Goal: Task Accomplishment & Management: Use online tool/utility

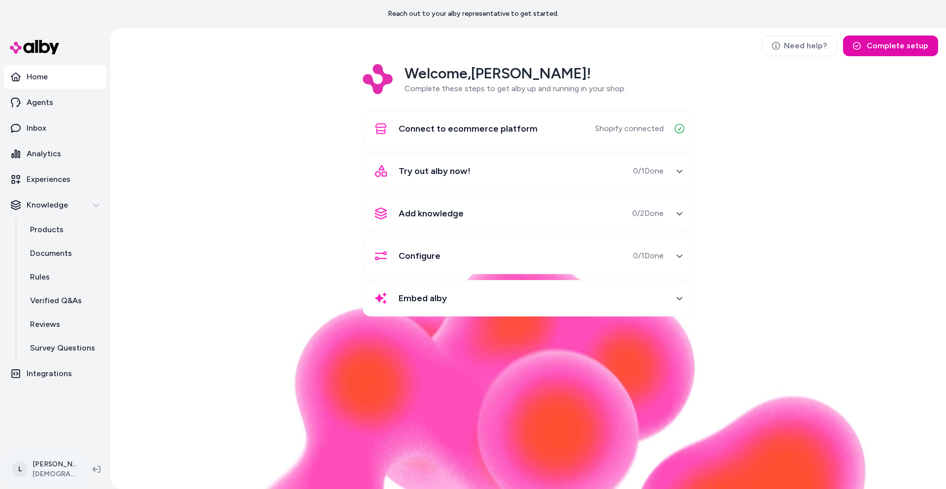
click at [44, 463] on html "Reach out to your alby representative to get started. Home Agents Inbox Analyti…" at bounding box center [473, 244] width 946 height 489
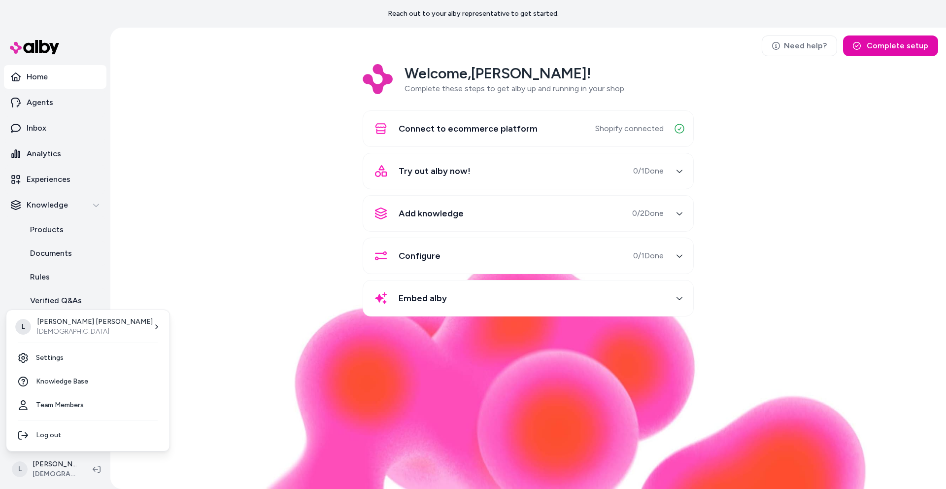
click at [224, 309] on html "Reach out to your alby representative to get started. Home Agents Inbox Analyti…" at bounding box center [473, 244] width 946 height 489
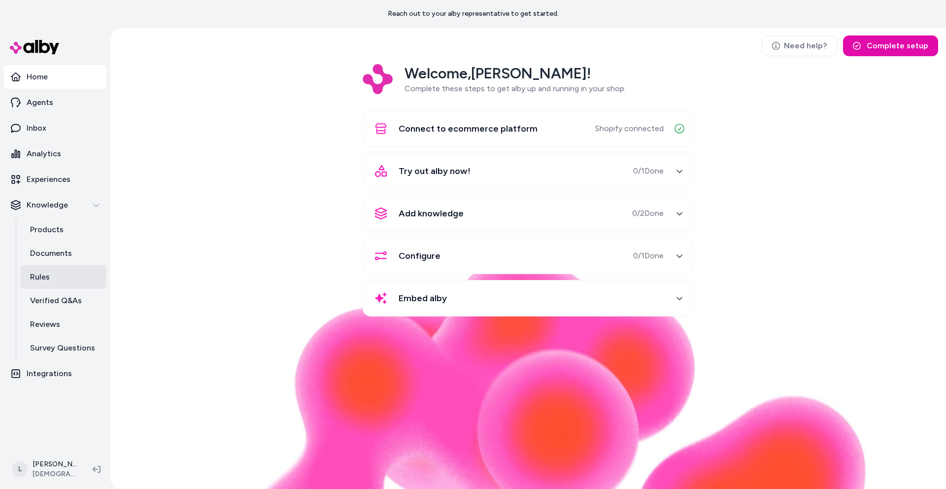
click at [46, 283] on link "Rules" at bounding box center [63, 277] width 86 height 24
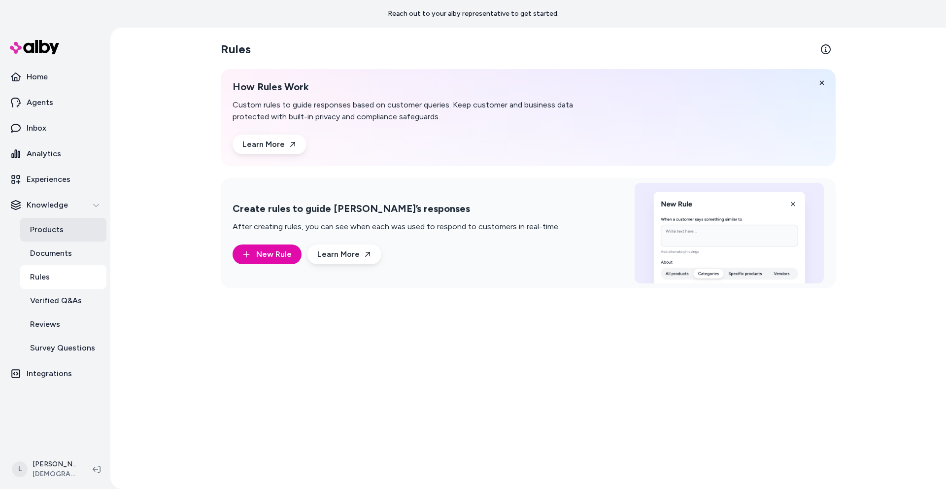
click at [57, 229] on p "Products" at bounding box center [46, 230] width 33 height 12
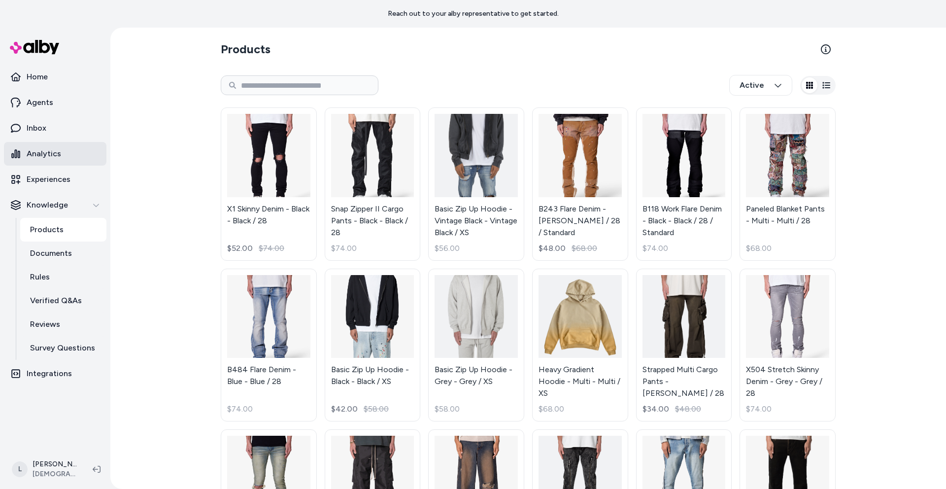
click at [48, 155] on p "Analytics" at bounding box center [44, 154] width 34 height 12
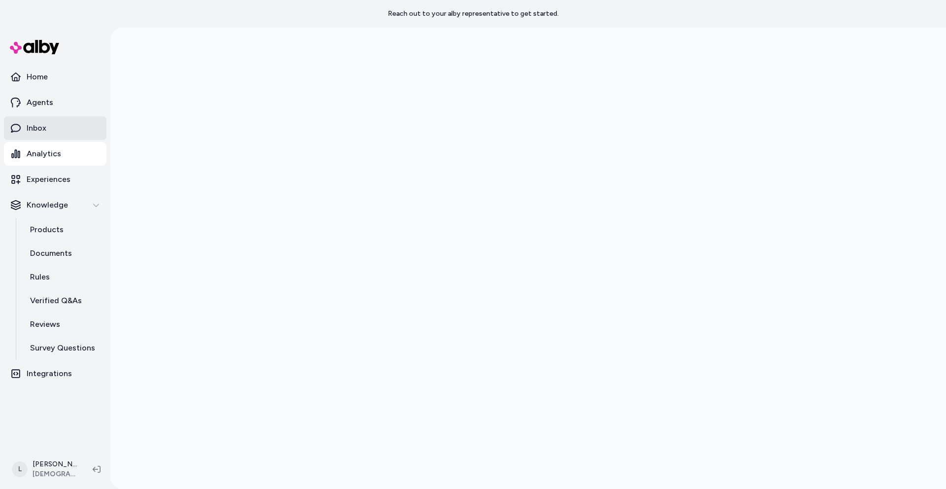
click at [40, 131] on p "Inbox" at bounding box center [37, 128] width 20 height 12
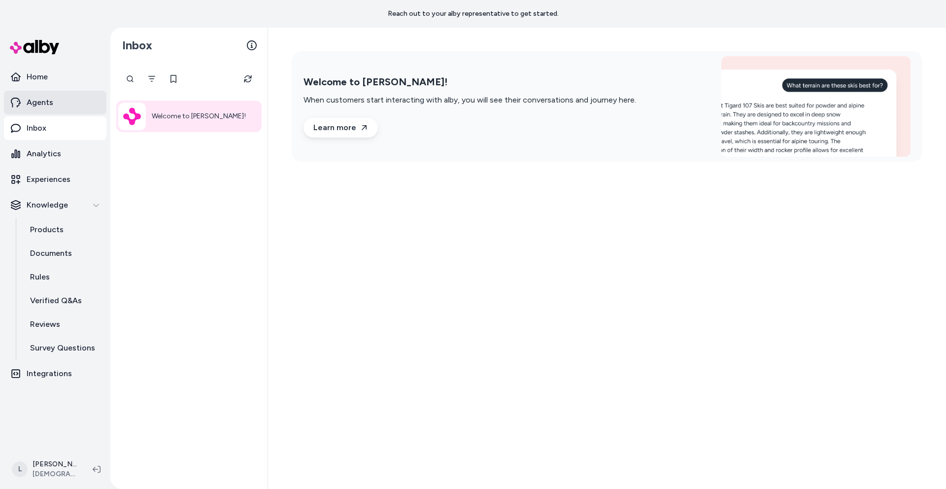
click at [43, 101] on p "Agents" at bounding box center [40, 103] width 27 height 12
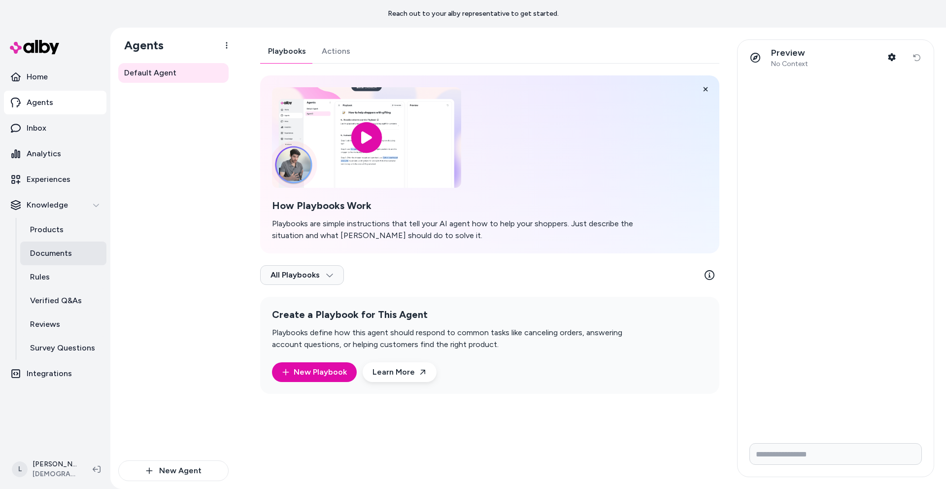
click at [45, 250] on p "Documents" at bounding box center [51, 253] width 42 height 12
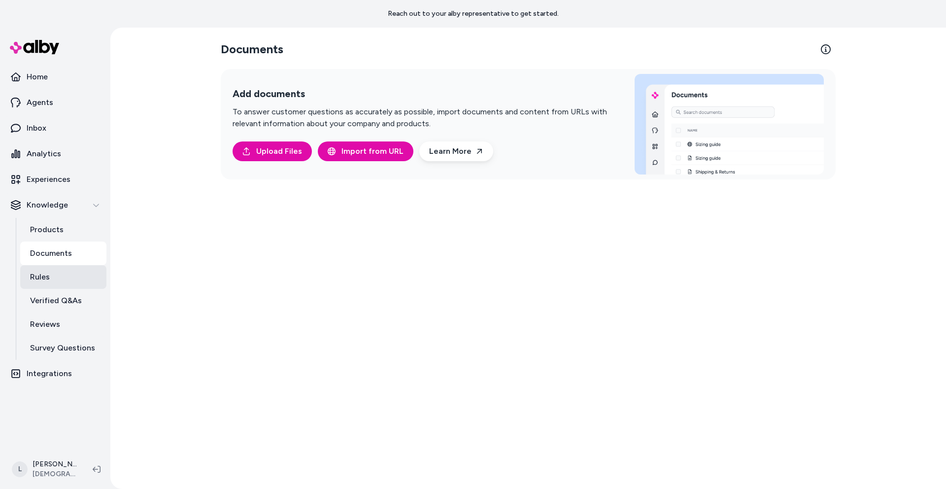
click at [47, 271] on p "Rules" at bounding box center [40, 277] width 20 height 12
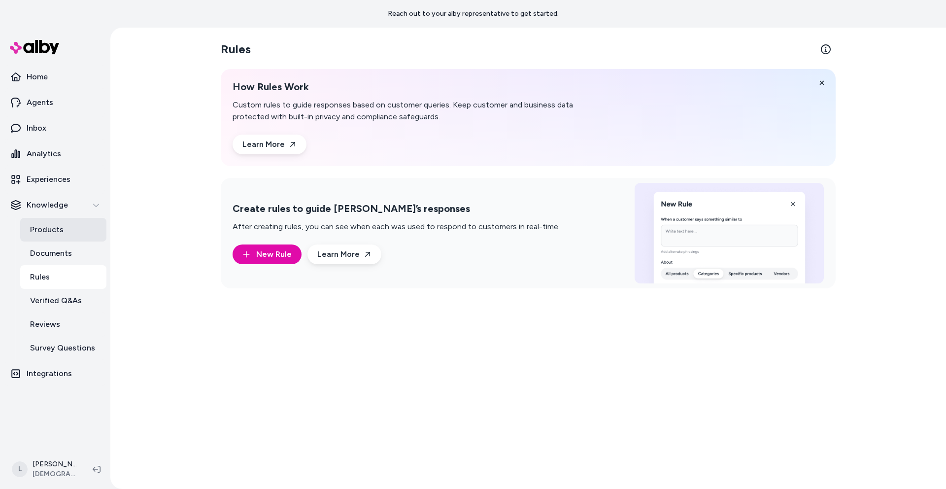
click at [49, 231] on p "Products" at bounding box center [46, 230] width 33 height 12
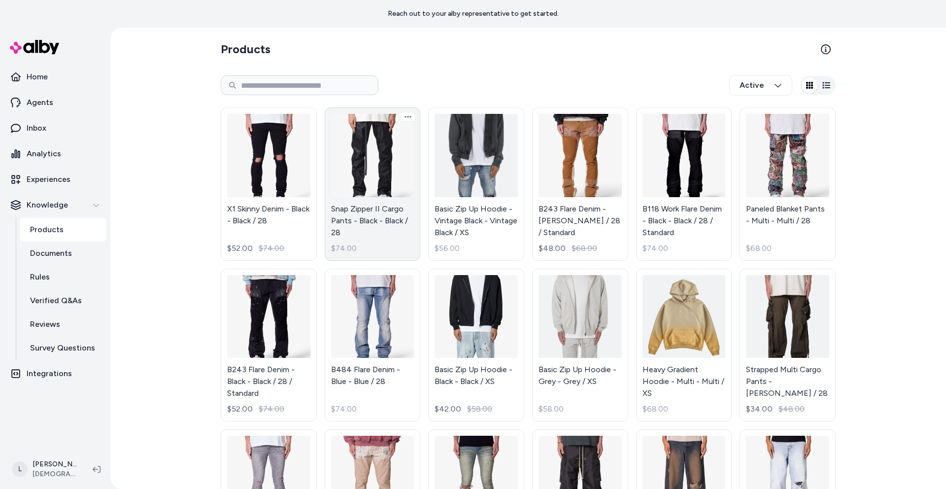
click at [391, 178] on link "Snap Zipper II Cargo Pants - Black - Black / 28 $74.00" at bounding box center [373, 183] width 96 height 153
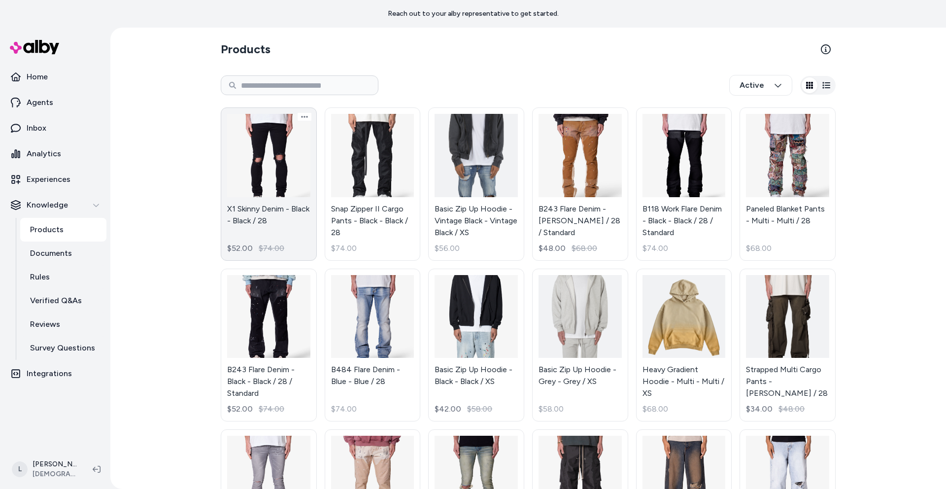
click at [277, 150] on link "X1 Skinny Denim - Black - Black / 28 $52.00 $74.00" at bounding box center [269, 183] width 96 height 153
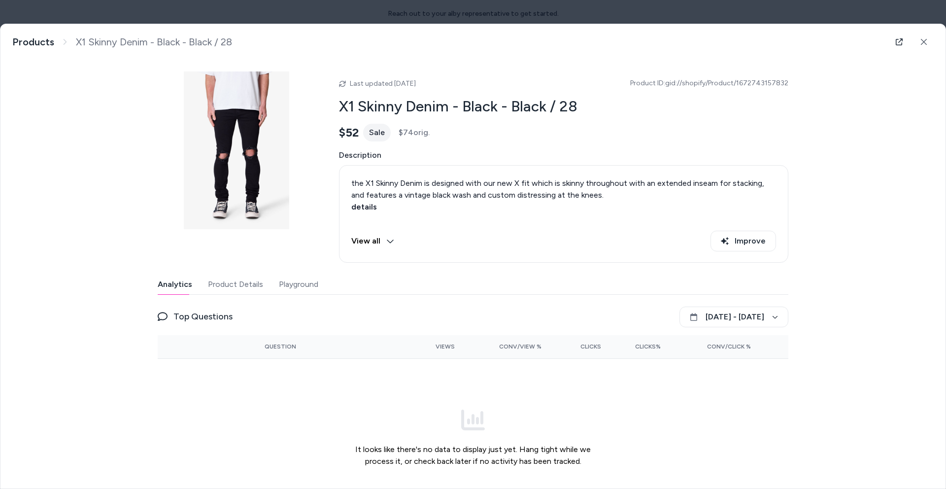
click at [295, 278] on button "Playground" at bounding box center [298, 284] width 39 height 20
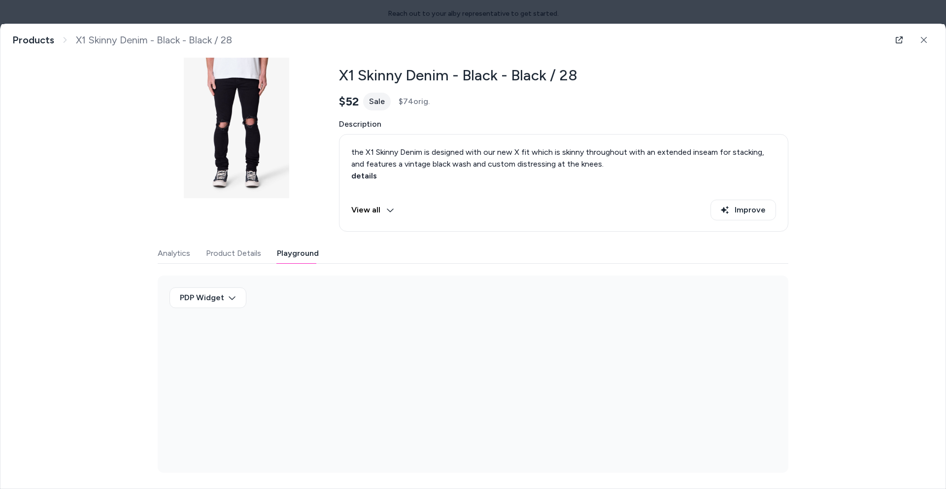
scroll to position [31, 0]
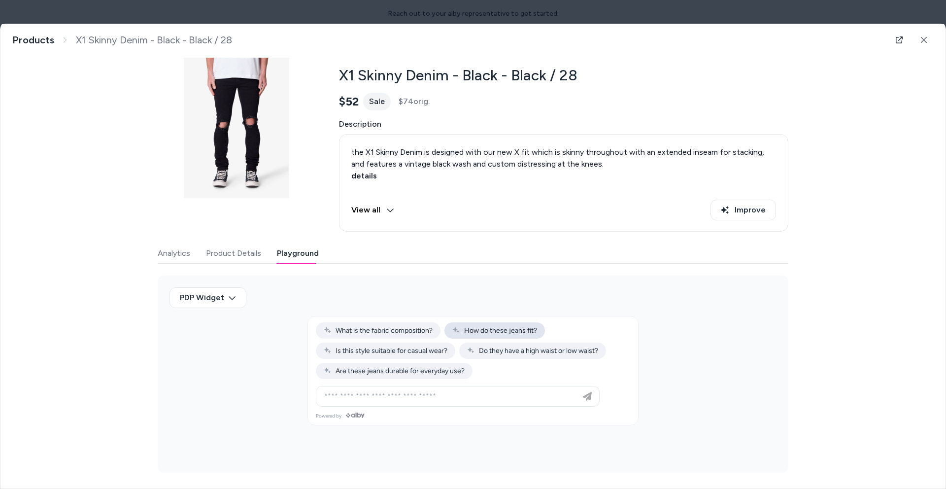
click at [469, 332] on span "How do these jeans fit?" at bounding box center [494, 330] width 85 height 8
type input "**********"
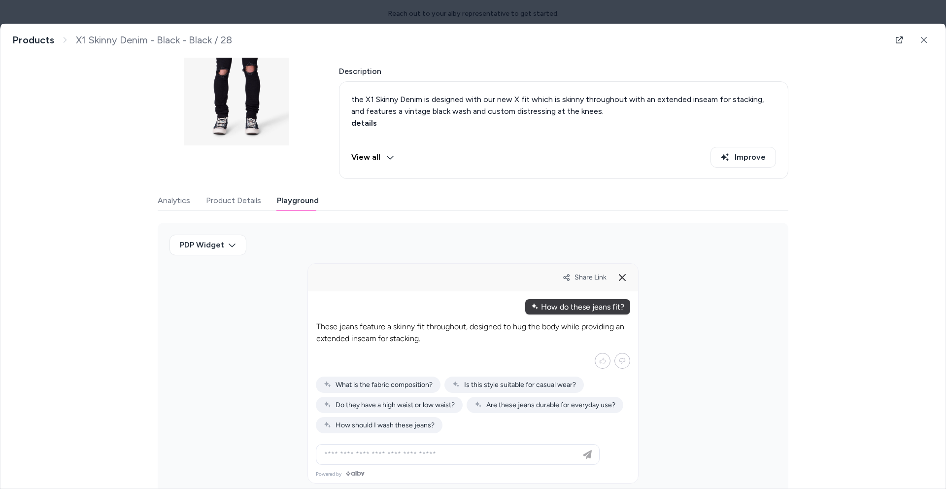
scroll to position [95, 0]
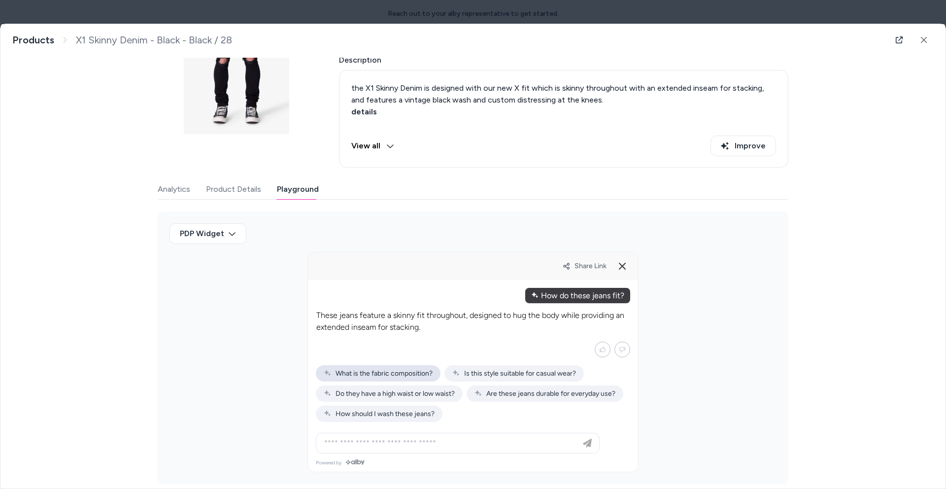
click at [413, 373] on span "What is the fabric composition?" at bounding box center [378, 373] width 109 height 8
type input "**********"
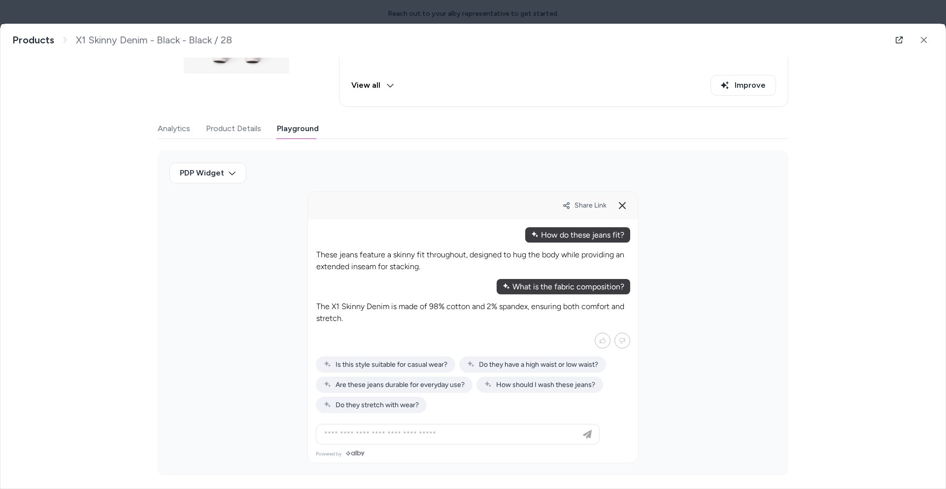
scroll to position [158, 0]
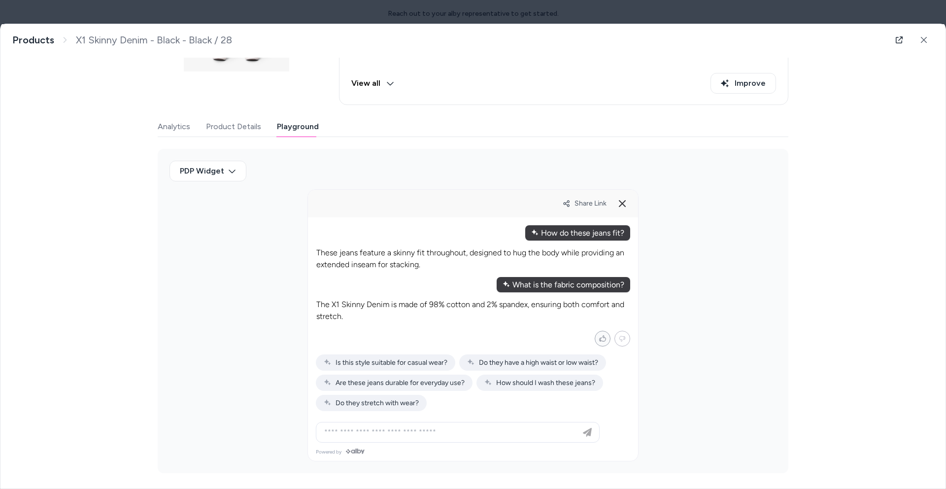
click at [598, 335] on icon "Mark helpful" at bounding box center [601, 338] width 7 height 9
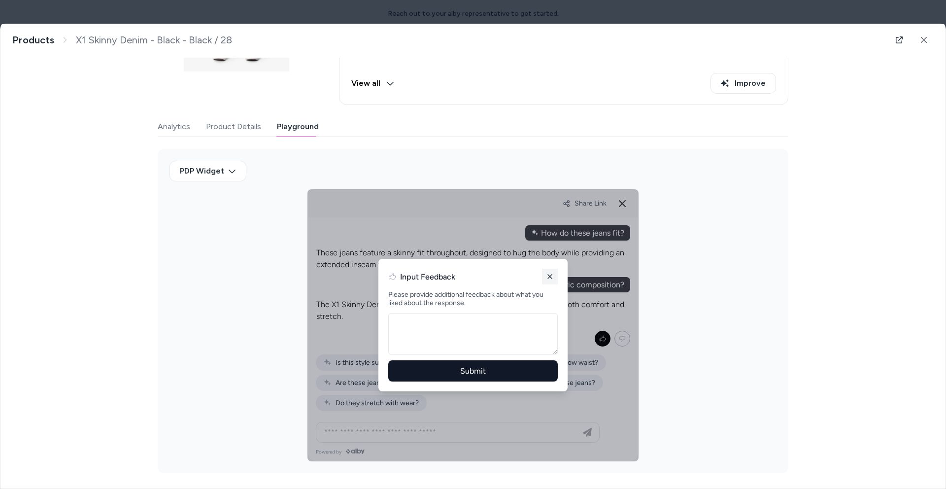
click at [546, 278] on icon at bounding box center [550, 276] width 8 height 8
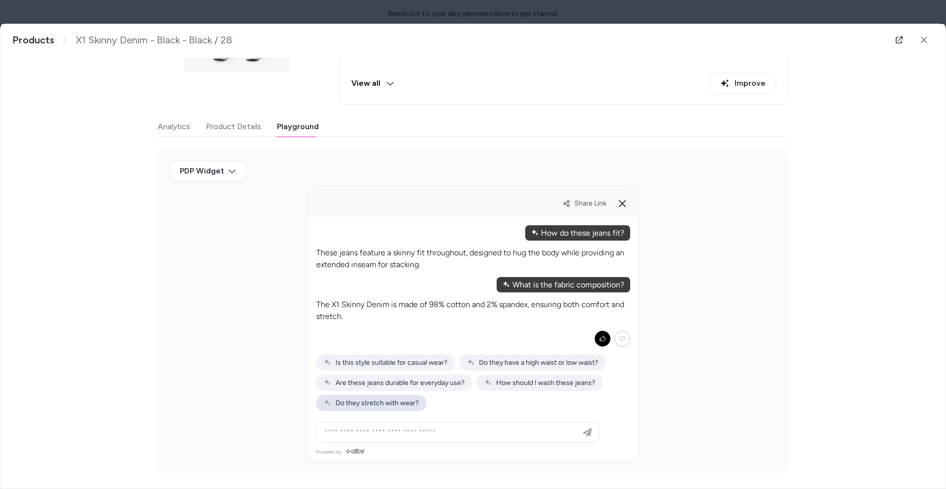
click at [403, 408] on div "Do they stretch with wear?" at bounding box center [371, 403] width 111 height 16
type input "**********"
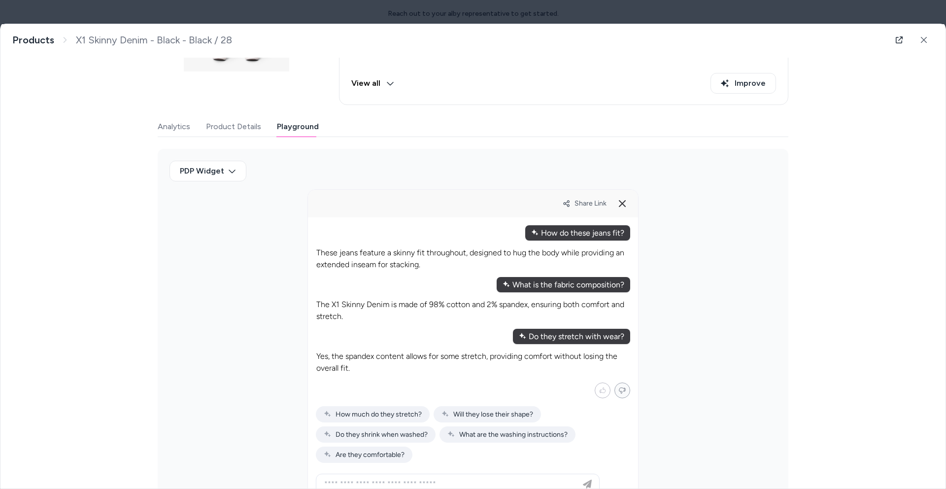
click at [618, 395] on button "Mark not helpful" at bounding box center [622, 390] width 16 height 16
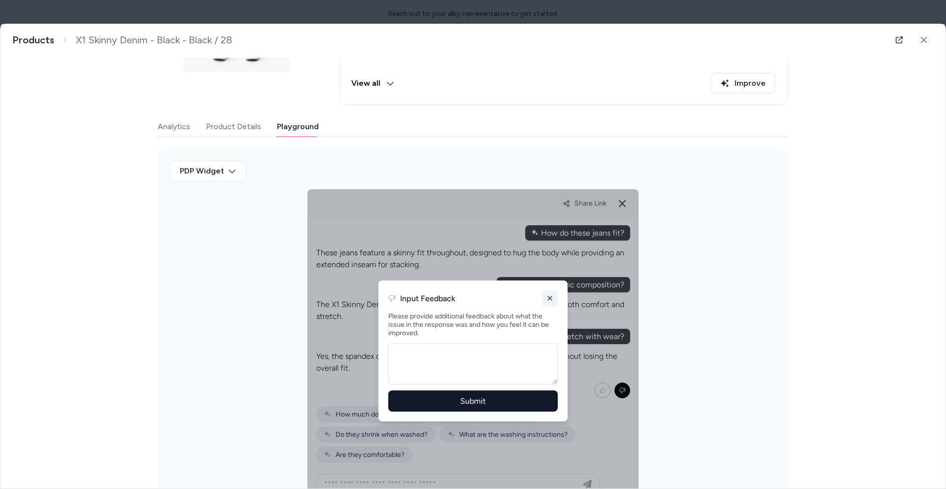
click at [548, 299] on line at bounding box center [550, 298] width 4 height 4
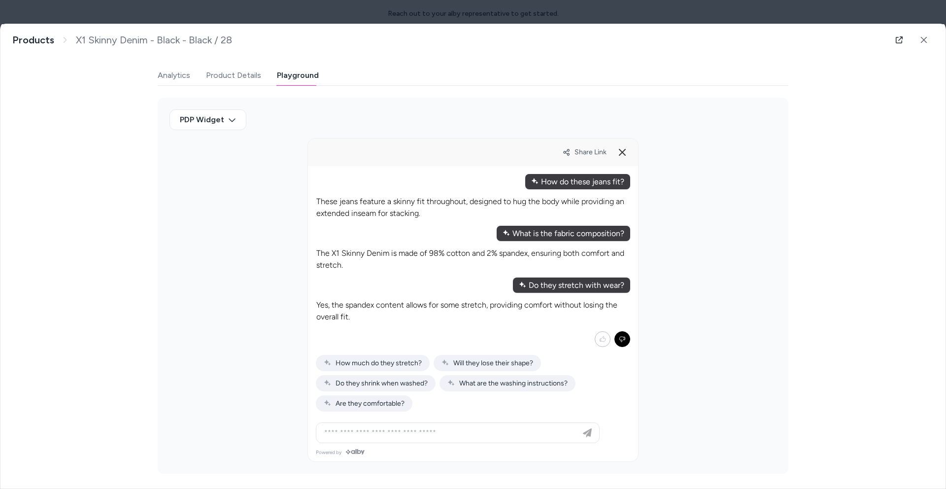
scroll to position [209, 0]
click at [621, 150] on icon at bounding box center [622, 152] width 12 height 12
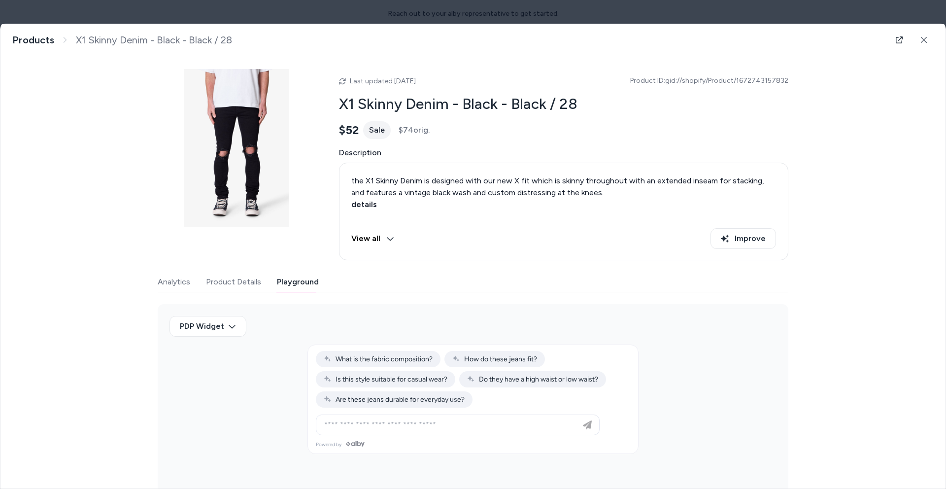
scroll to position [0, 0]
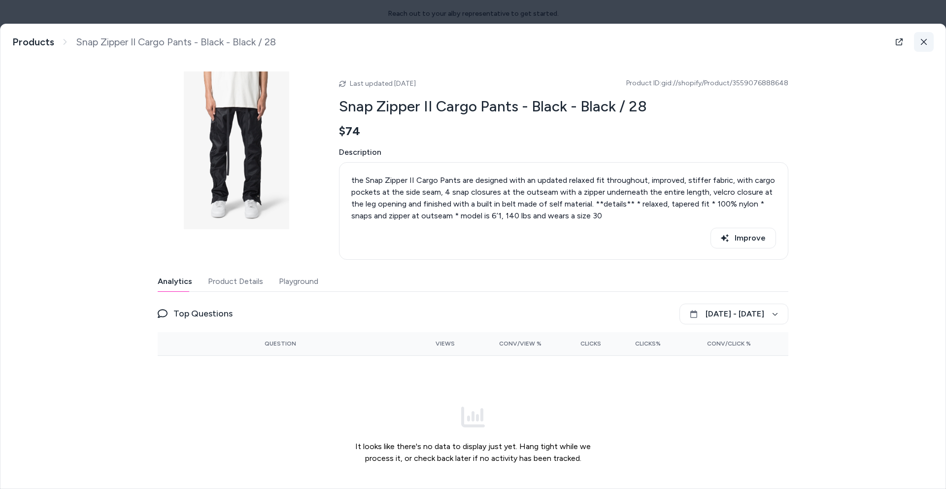
click at [921, 43] on icon at bounding box center [923, 41] width 7 height 7
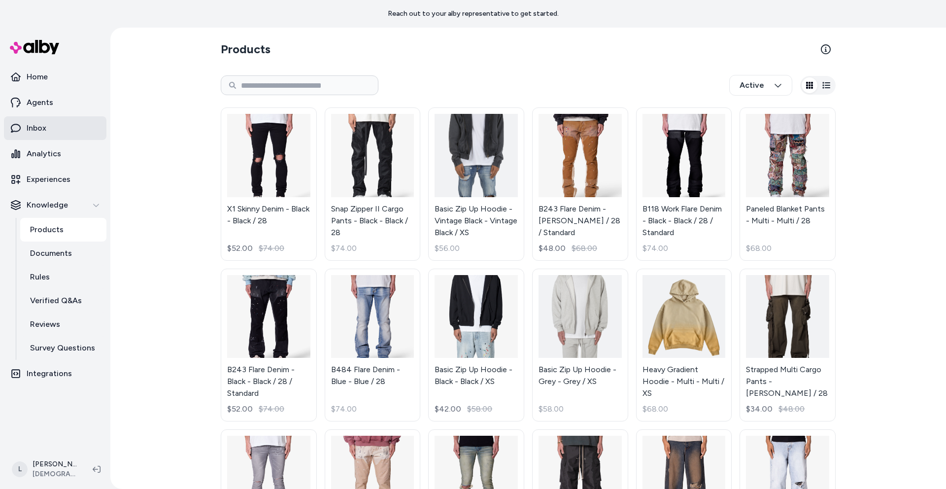
click at [32, 123] on p "Inbox" at bounding box center [37, 128] width 20 height 12
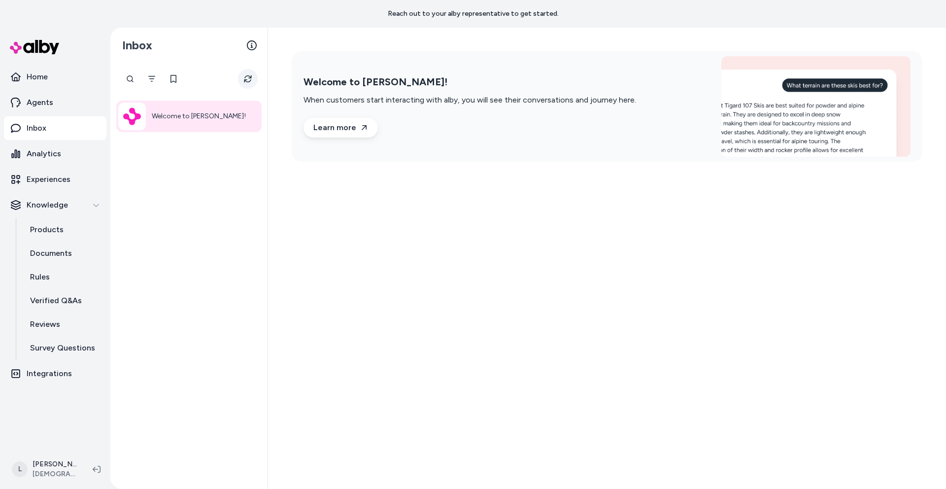
click at [252, 75] on button "Refresh" at bounding box center [248, 79] width 20 height 20
click at [151, 80] on icon "Filter" at bounding box center [152, 79] width 8 height 8
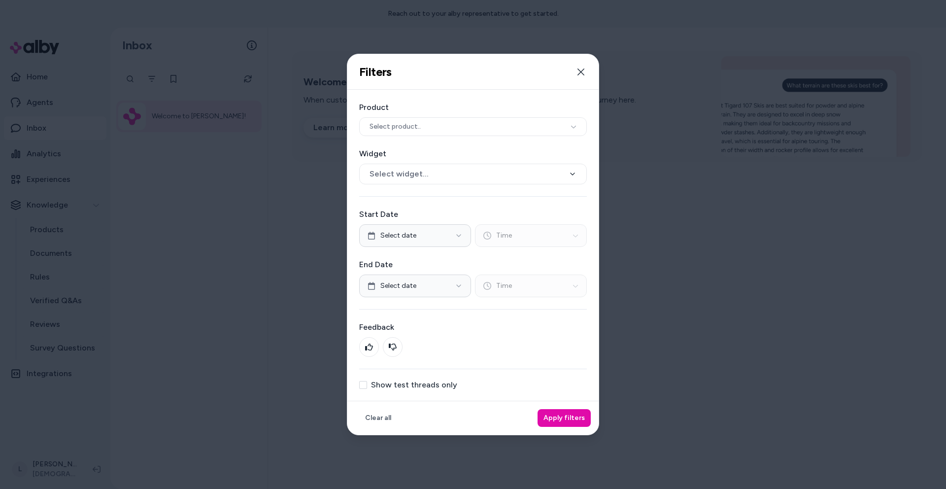
click at [393, 381] on label "Show test threads only" at bounding box center [414, 385] width 86 height 8
click at [367, 381] on button "Show test threads only" at bounding box center [363, 385] width 8 height 8
click at [557, 419] on button "Apply filters" at bounding box center [563, 418] width 53 height 18
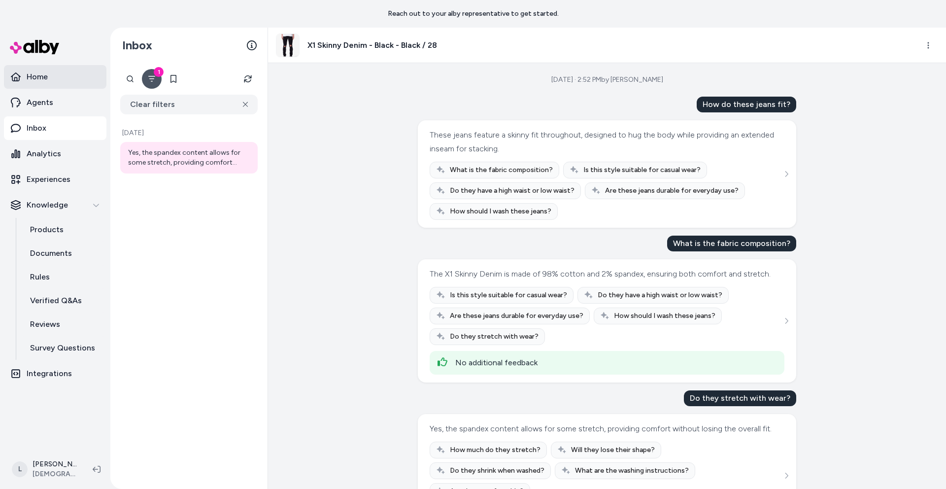
click at [34, 72] on p "Home" at bounding box center [37, 77] width 21 height 12
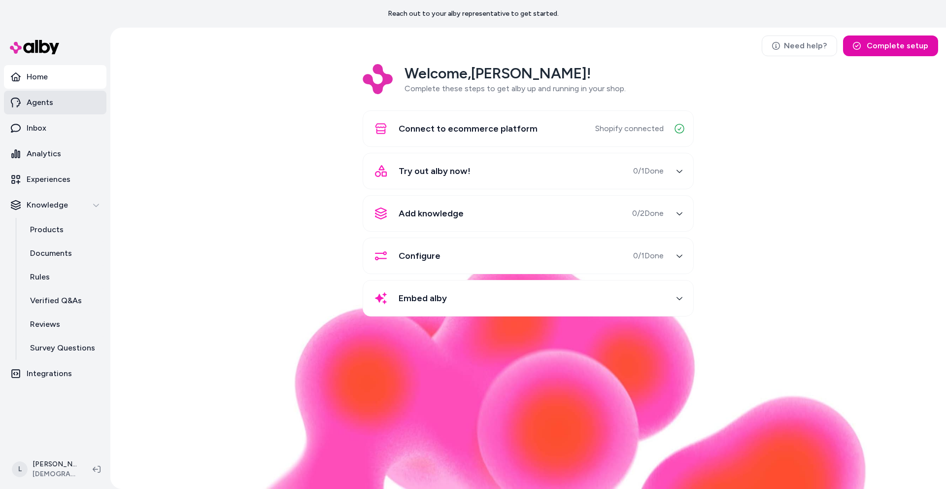
click at [53, 103] on link "Agents" at bounding box center [55, 103] width 102 height 24
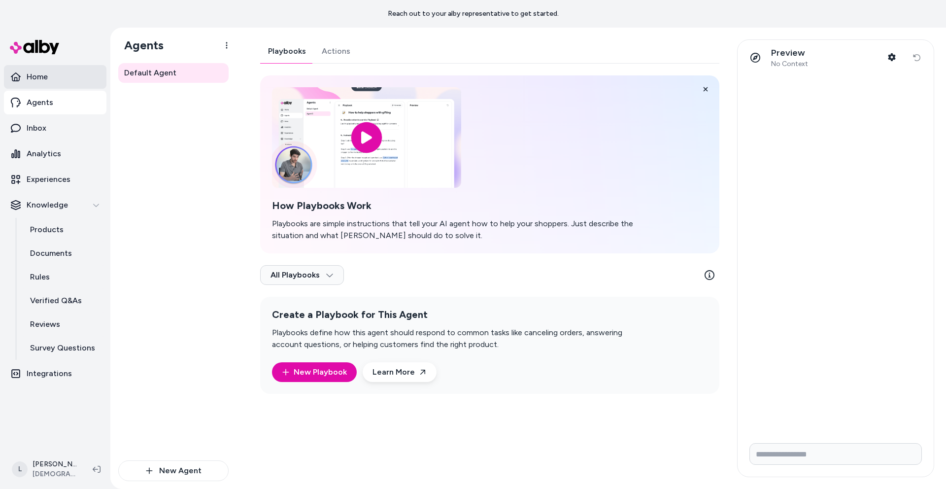
click at [42, 77] on p "Home" at bounding box center [37, 77] width 21 height 12
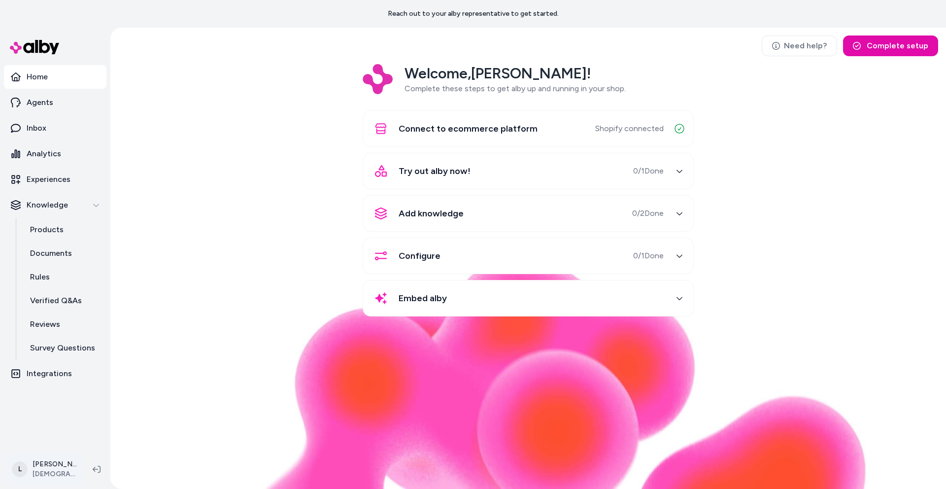
click at [60, 466] on html "Reach out to your alby representative to get started. Home Agents Inbox Analyti…" at bounding box center [473, 244] width 946 height 489
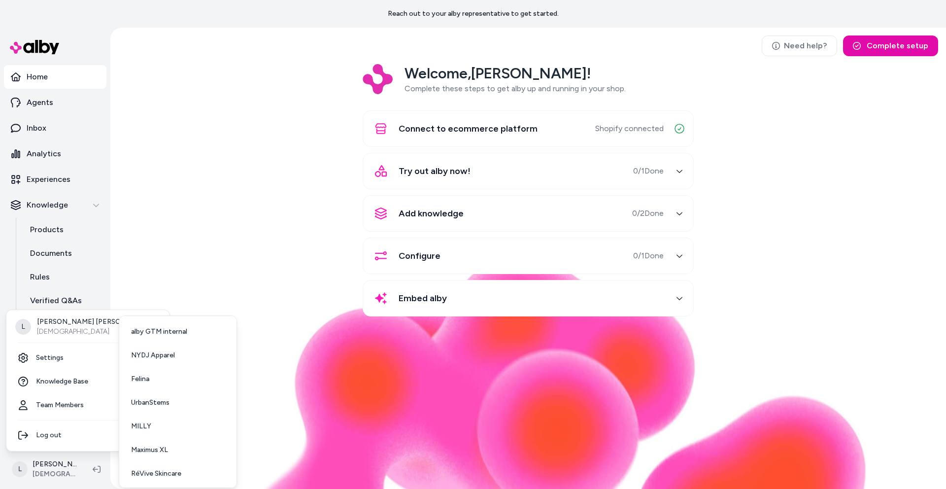
drag, startPoint x: 205, startPoint y: 261, endPoint x: 213, endPoint y: 287, distance: 26.8
click at [208, 261] on html "Reach out to your alby representative to get started. Home Agents Inbox Analyti…" at bounding box center [473, 244] width 946 height 489
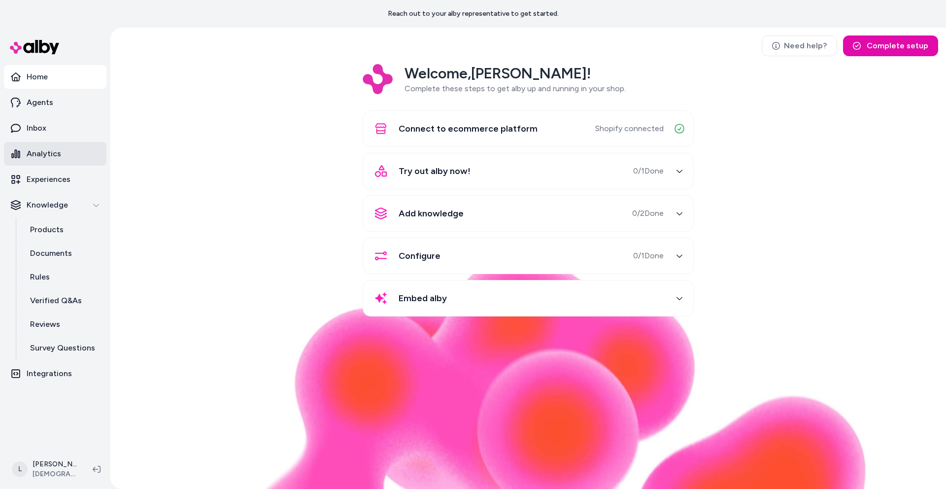
click at [57, 159] on p "Analytics" at bounding box center [44, 154] width 34 height 12
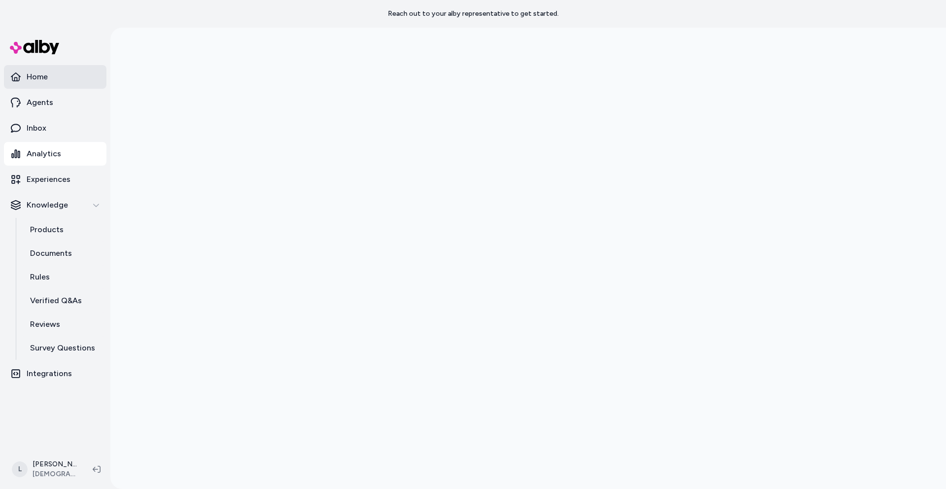
click at [37, 74] on p "Home" at bounding box center [37, 77] width 21 height 12
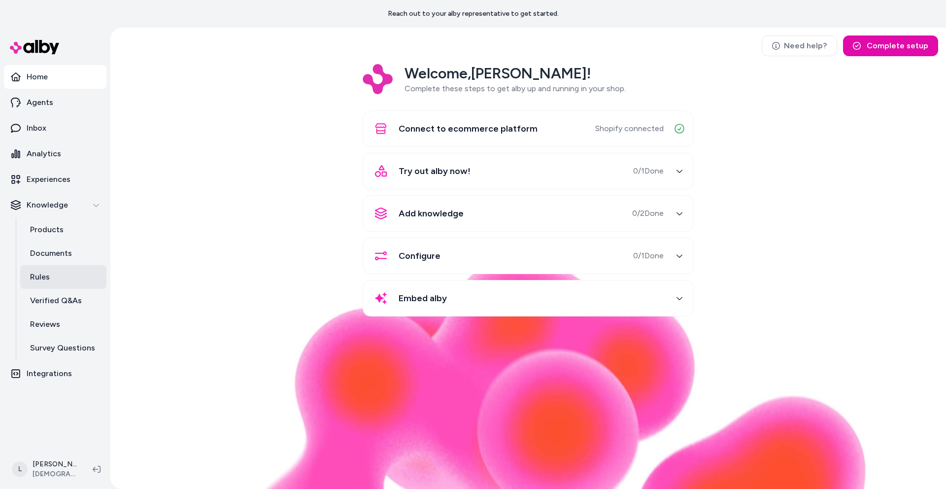
click at [44, 275] on p "Rules" at bounding box center [40, 277] width 20 height 12
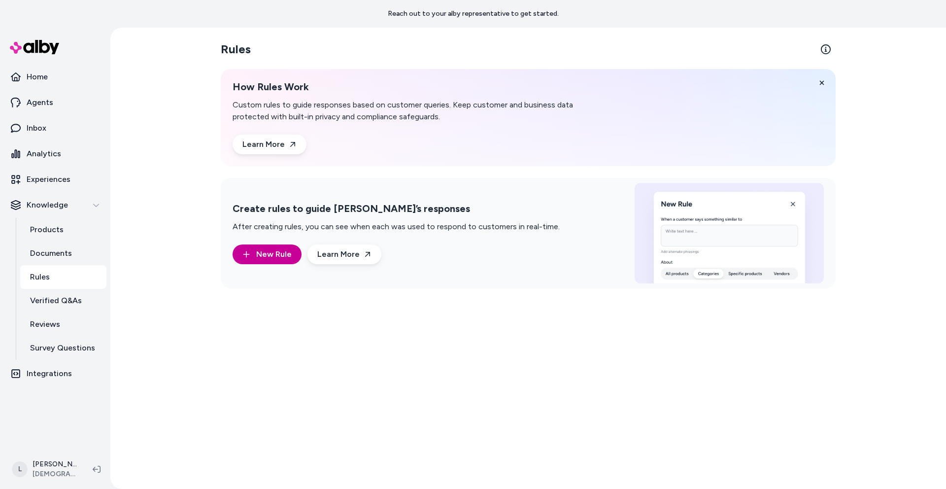
click at [274, 256] on span "New Rule" at bounding box center [273, 254] width 35 height 12
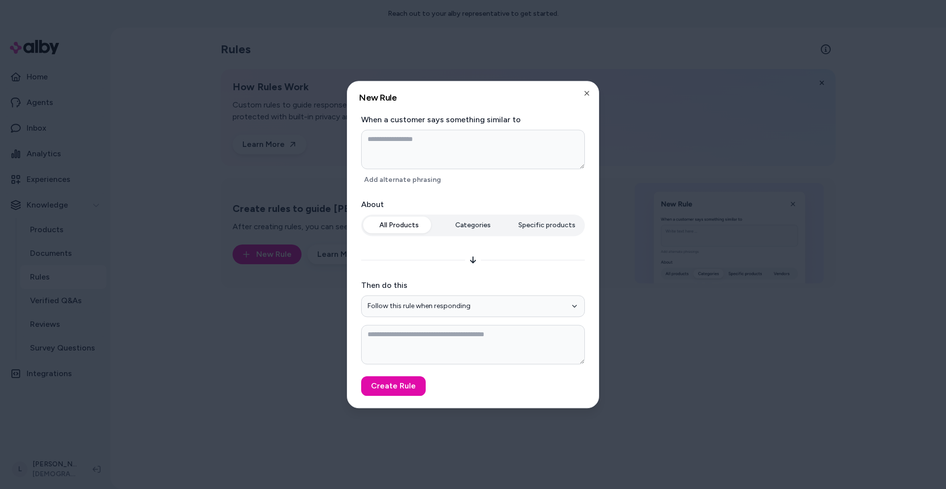
click at [476, 192] on form "**********" at bounding box center [473, 255] width 228 height 282
click at [586, 93] on icon "button" at bounding box center [587, 93] width 4 height 4
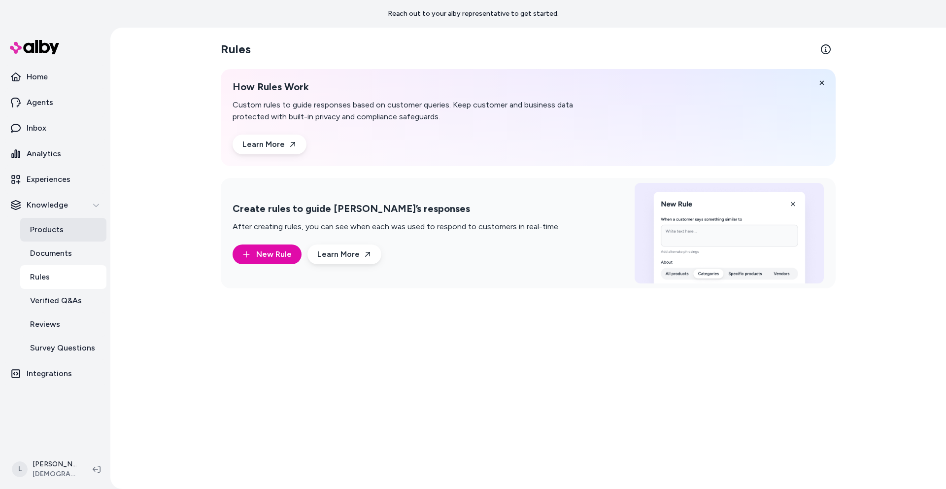
click at [47, 231] on p "Products" at bounding box center [46, 230] width 33 height 12
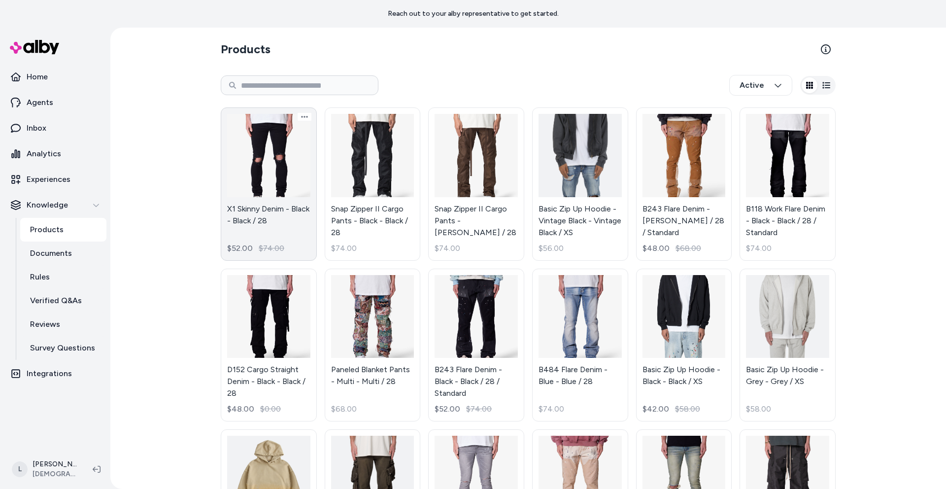
click at [266, 176] on link "X1 Skinny Denim - Black - Black / 28 $52.00 $74.00" at bounding box center [269, 183] width 96 height 153
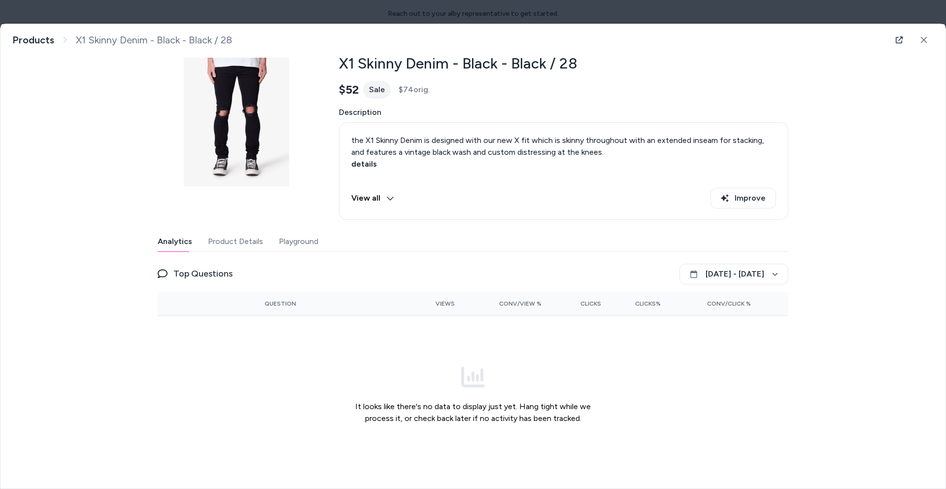
click at [295, 239] on div "Last updated Sep 25, 2025 Product ID: gid://shopify/Product/1672743157832 X1 Sk…" at bounding box center [473, 245] width 630 height 457
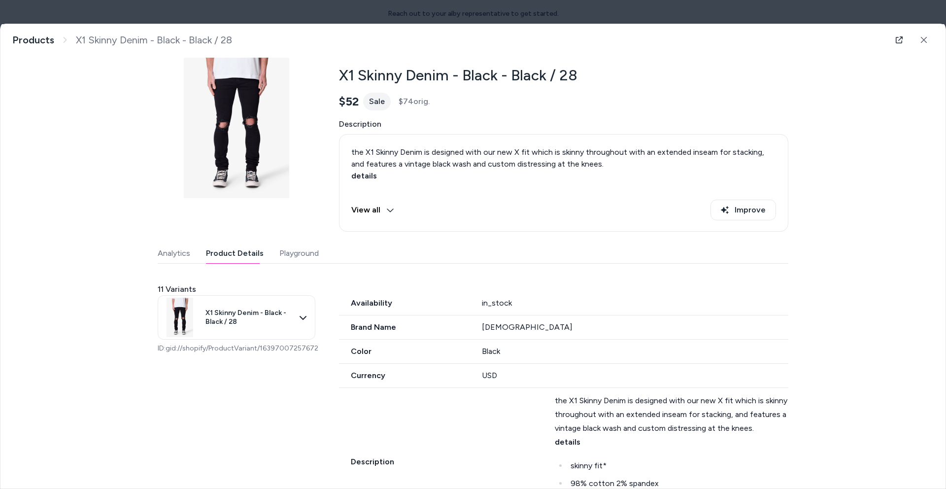
click at [232, 259] on button "Product Details" at bounding box center [235, 253] width 58 height 20
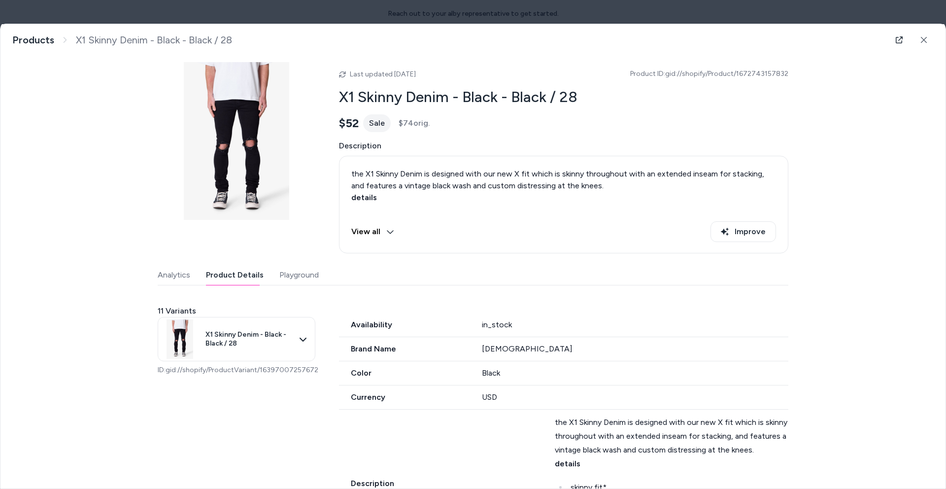
scroll to position [0, 0]
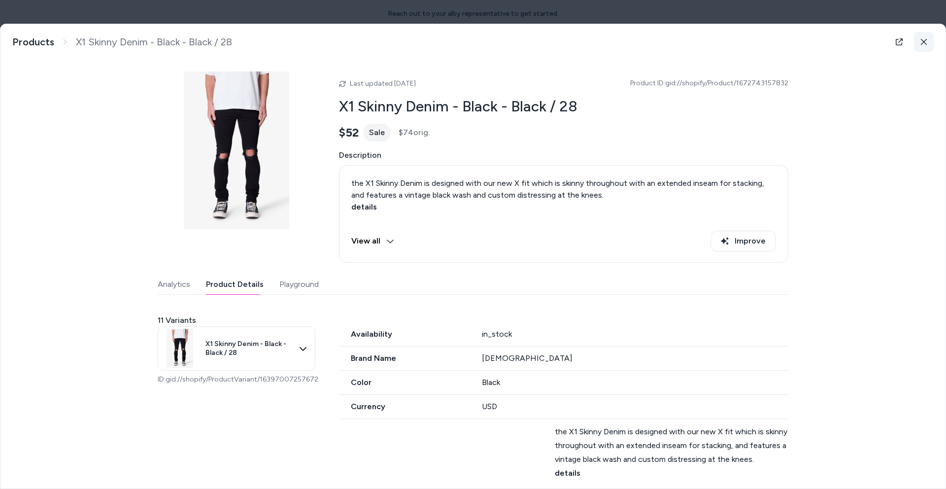
click at [916, 45] on button at bounding box center [924, 42] width 20 height 20
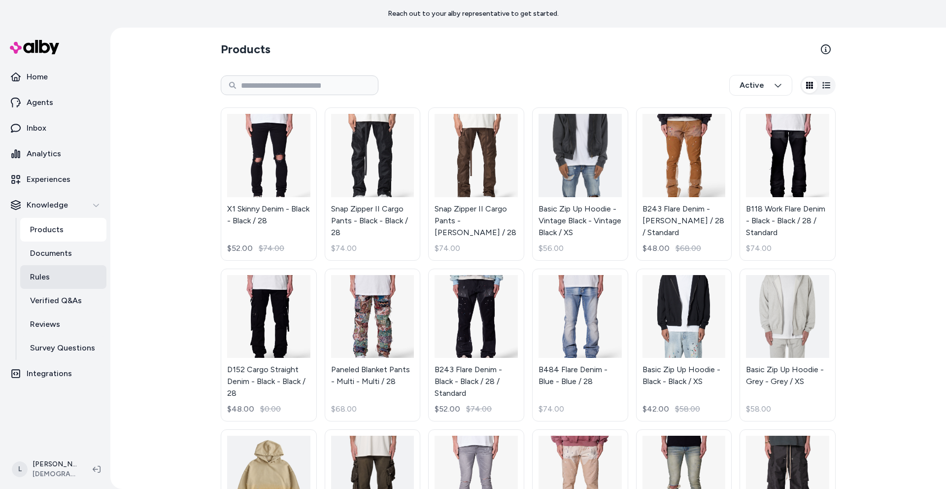
click at [40, 276] on p "Rules" at bounding box center [40, 277] width 20 height 12
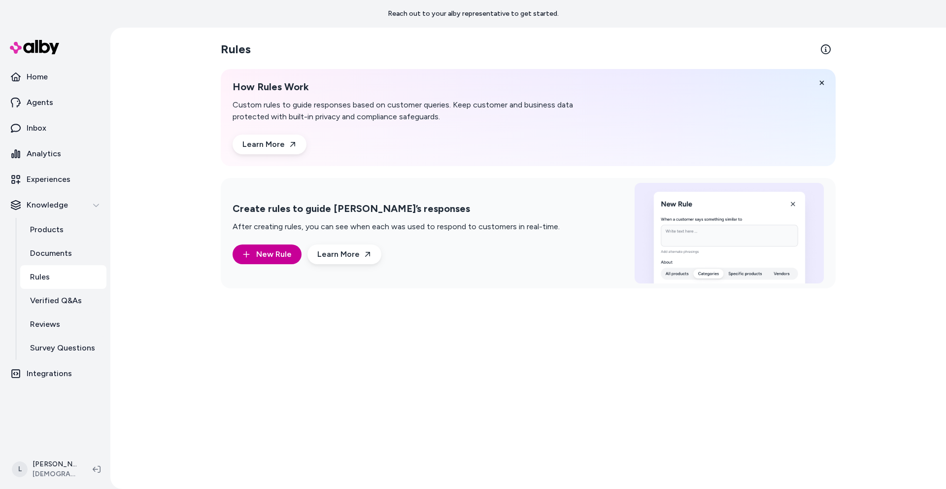
click at [281, 259] on span "New Rule" at bounding box center [273, 254] width 35 height 12
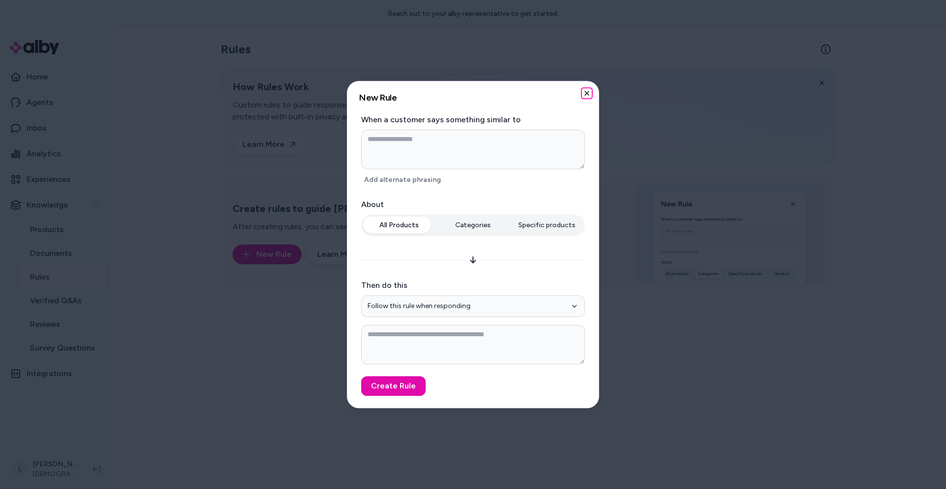
click at [587, 96] on icon "button" at bounding box center [587, 93] width 8 height 8
type textarea "*"
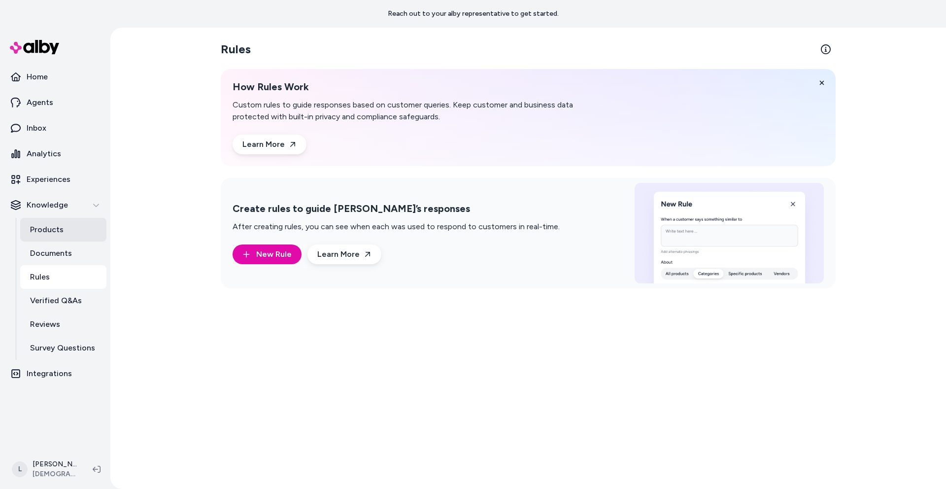
click at [54, 230] on p "Products" at bounding box center [46, 230] width 33 height 12
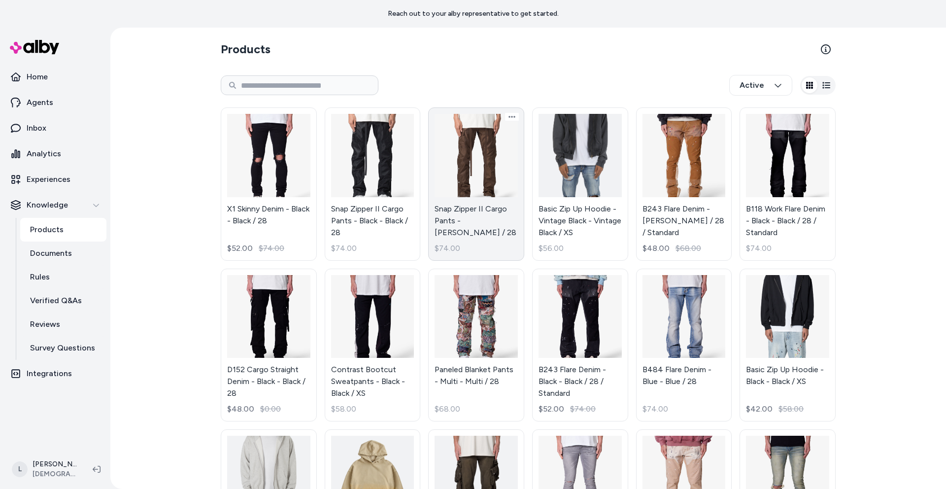
click at [473, 158] on link "Snap Zipper II Cargo Pants - Brown - Brown / 28 $74.00" at bounding box center [476, 183] width 96 height 153
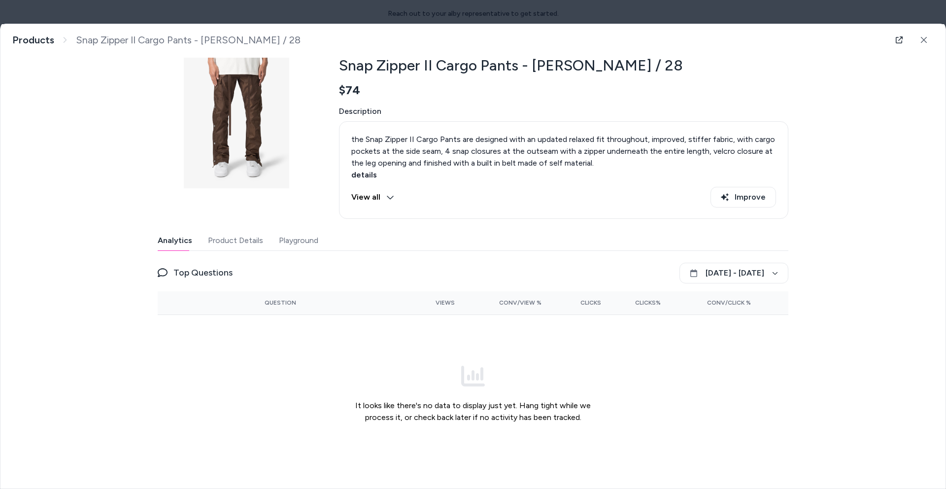
scroll to position [28, 0]
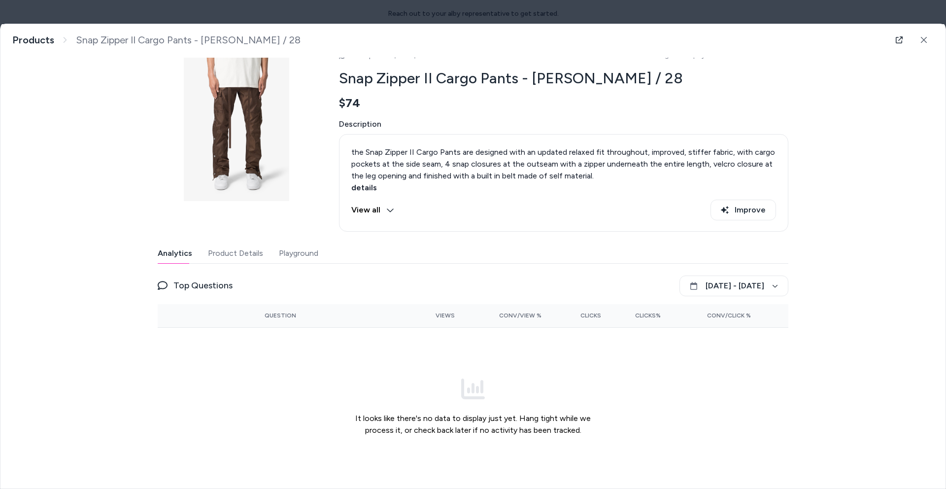
click at [296, 242] on div "Last updated Sep 25, 2025 Product ID: gid://shopify/Product/3559076921416 Snap …" at bounding box center [473, 259] width 630 height 454
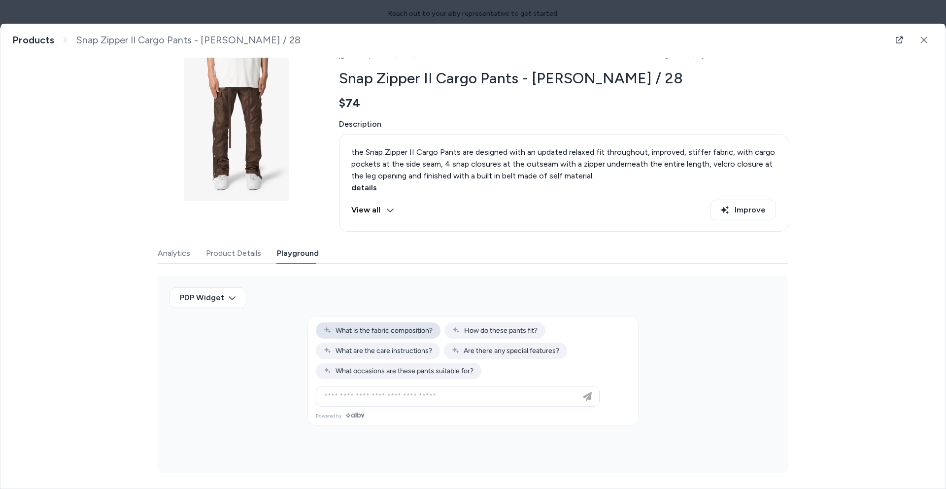
click at [385, 329] on span "What is the fabric composition?" at bounding box center [378, 330] width 109 height 8
type input "**********"
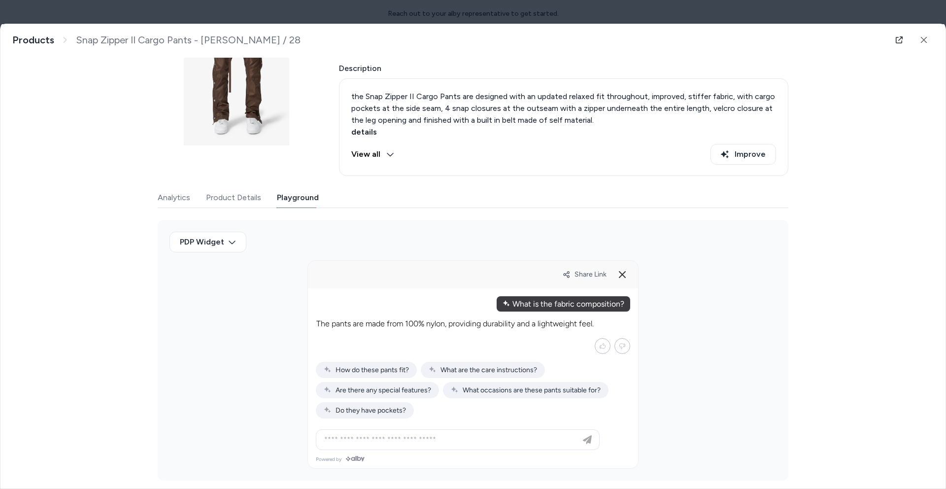
scroll to position [91, 0]
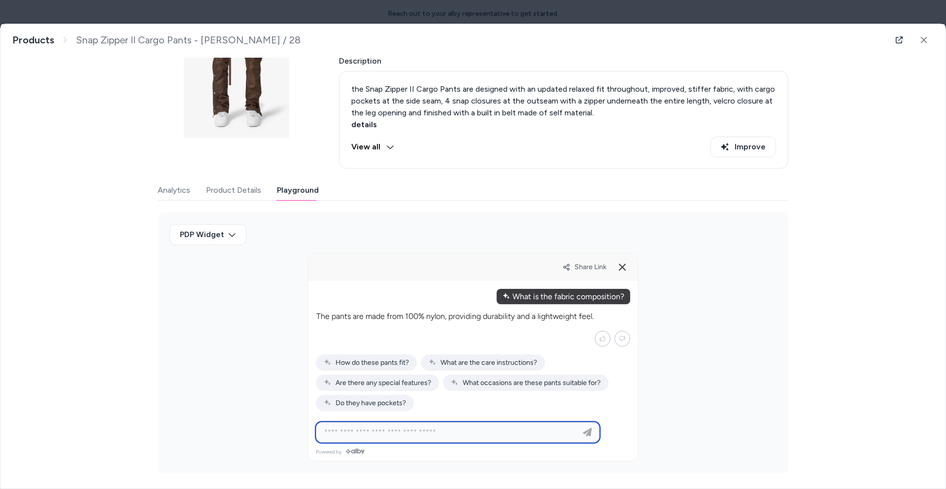
click at [429, 433] on input at bounding box center [447, 432] width 259 height 12
type input "**********"
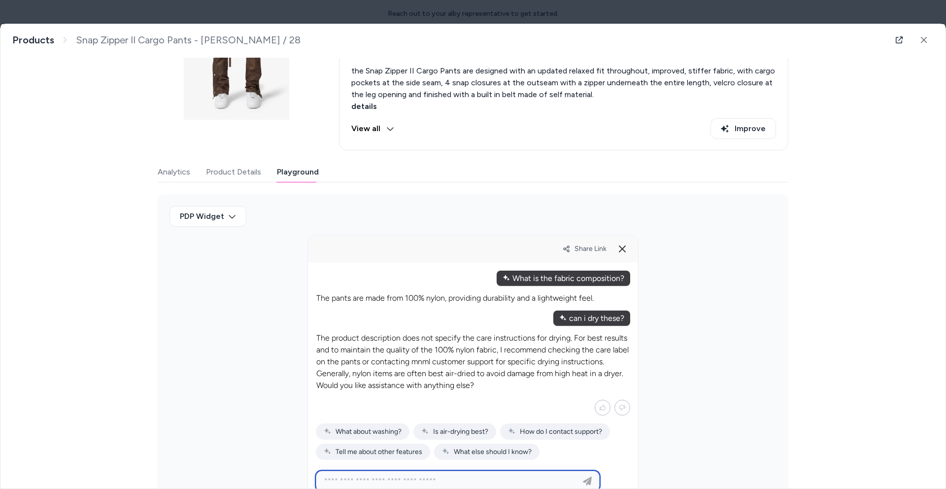
scroll to position [158, 0]
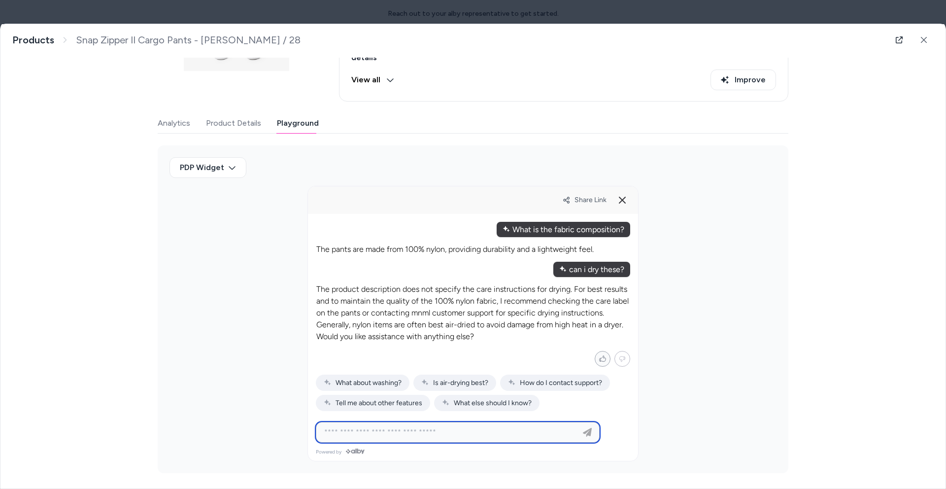
click at [599, 362] on icon "Mark helpful" at bounding box center [601, 358] width 7 height 9
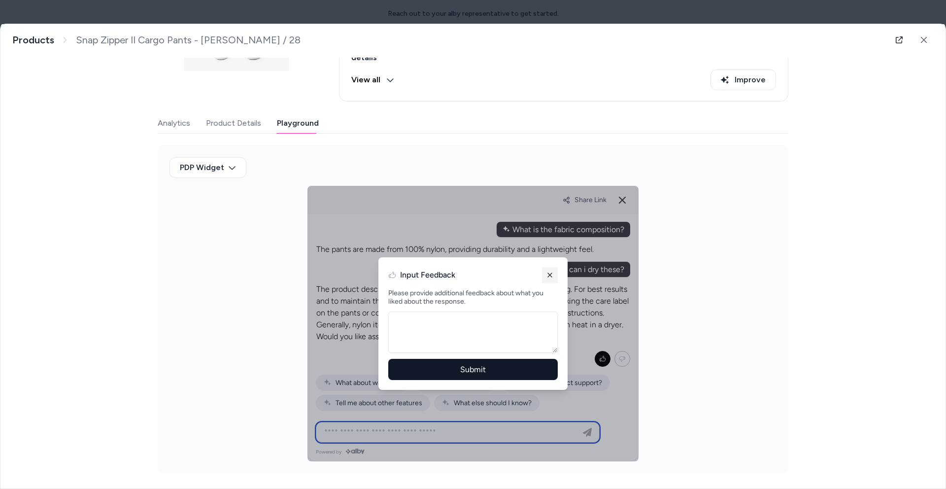
click at [548, 275] on icon at bounding box center [550, 275] width 8 height 8
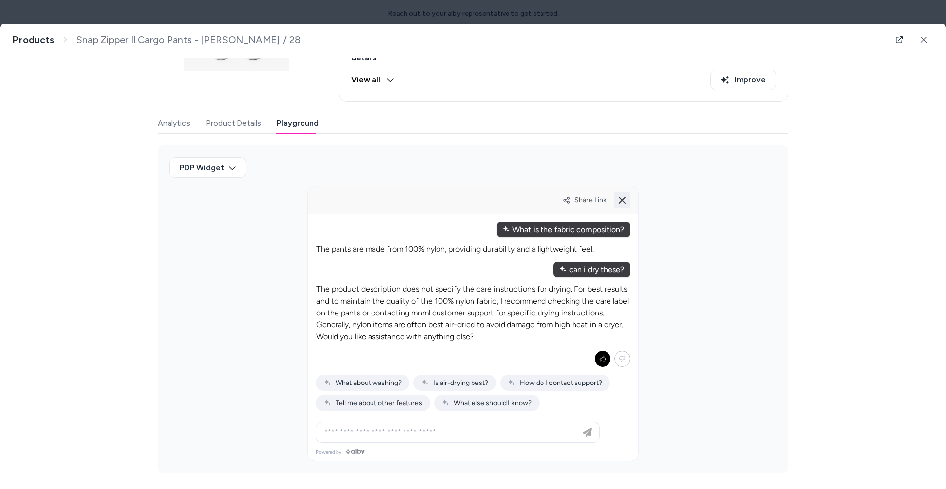
click at [619, 201] on icon at bounding box center [622, 200] width 12 height 12
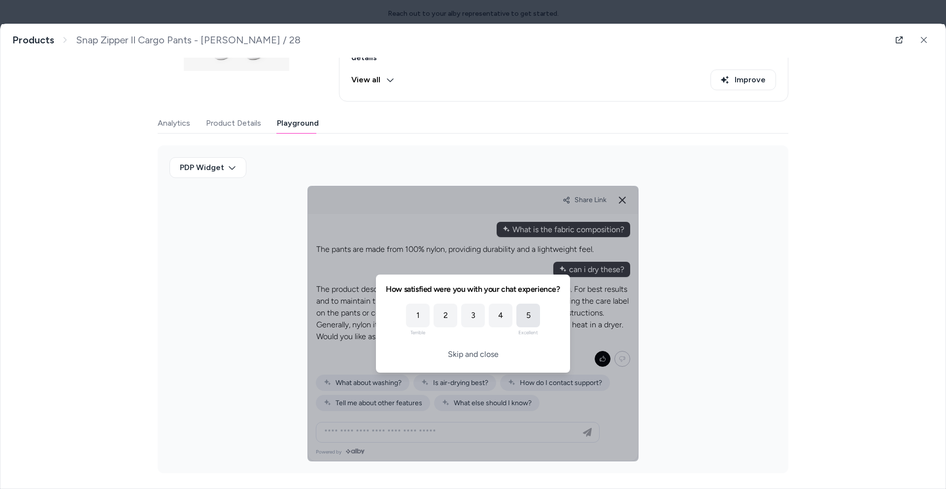
click at [527, 315] on div "5" at bounding box center [528, 315] width 24 height 24
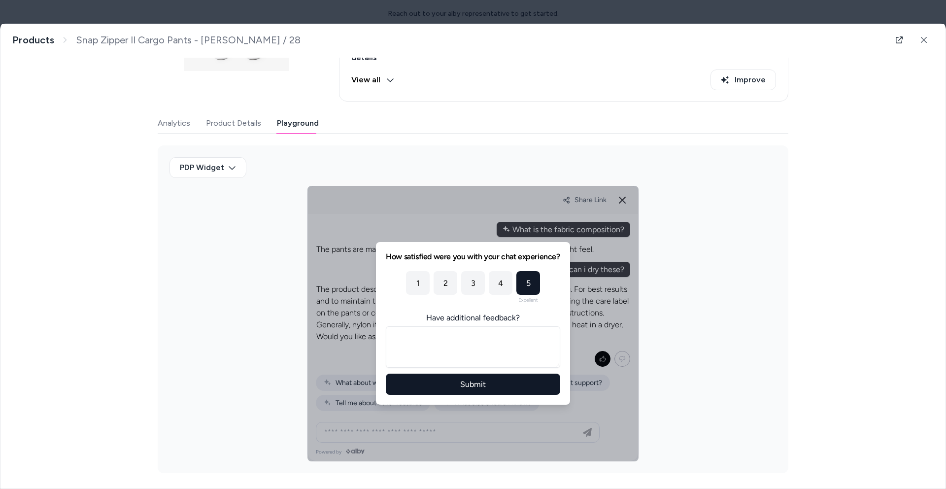
click at [467, 383] on button "Submit" at bounding box center [473, 383] width 174 height 21
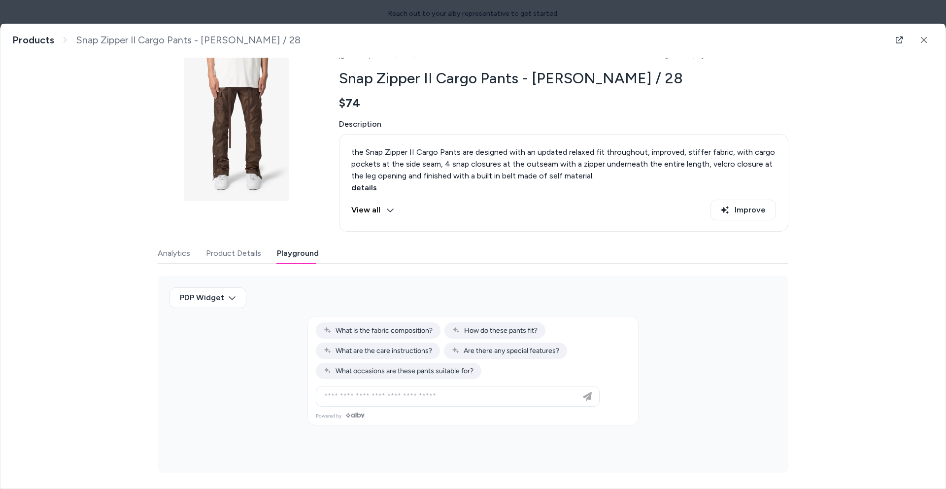
scroll to position [28, 0]
click at [920, 42] on icon at bounding box center [923, 39] width 7 height 7
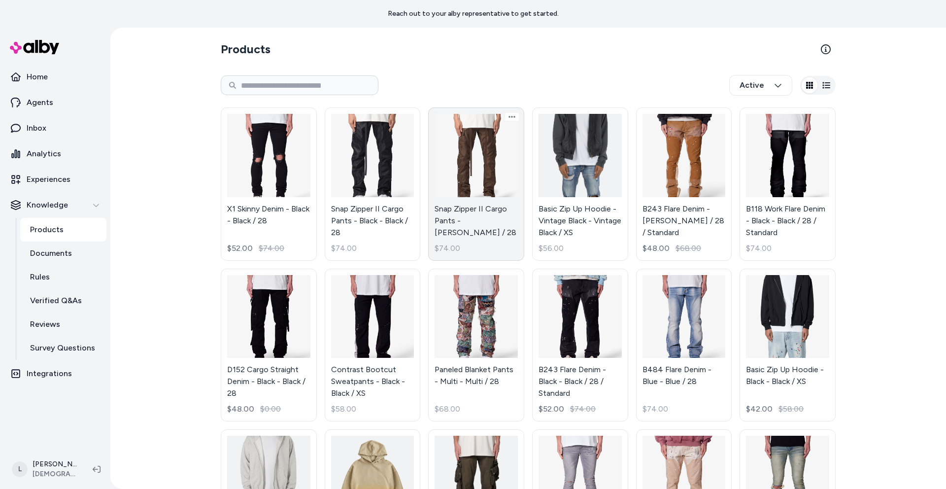
click at [495, 154] on link "Snap Zipper II Cargo Pants - Brown - Brown / 28 $74.00" at bounding box center [476, 183] width 96 height 153
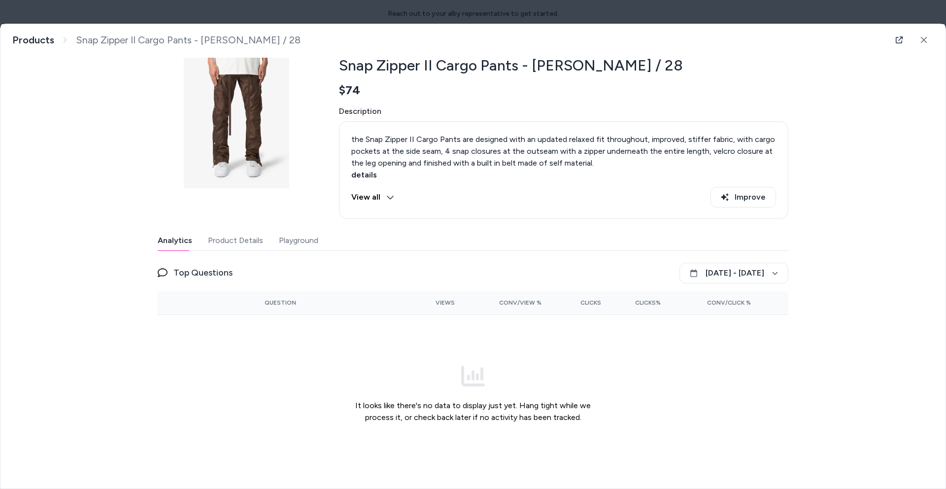
click at [293, 230] on div "Last updated Sep 25, 2025 Product ID: gid://shopify/Product/3559076921416 Snap …" at bounding box center [473, 246] width 630 height 454
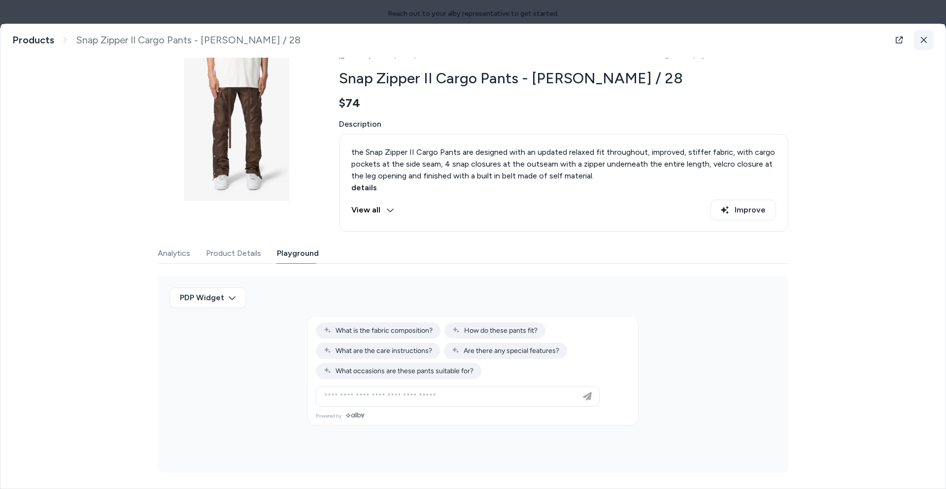
click at [922, 40] on button at bounding box center [924, 40] width 20 height 20
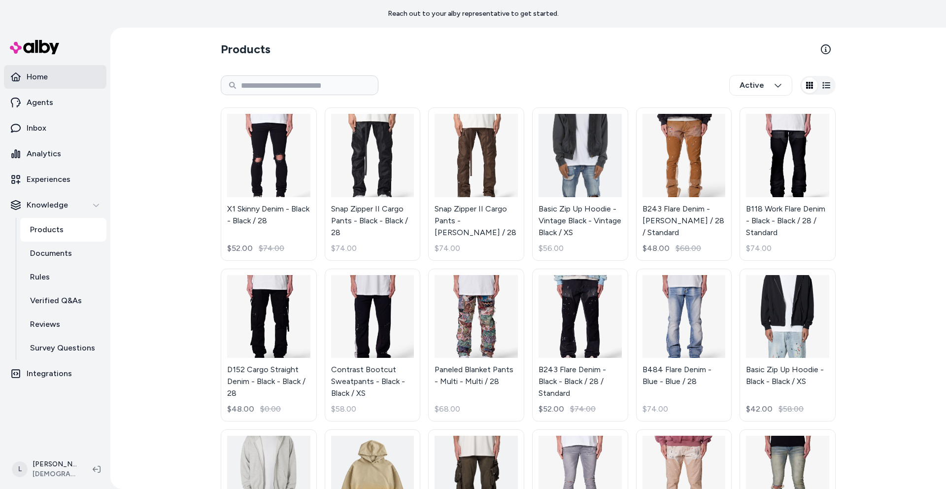
click at [42, 76] on p "Home" at bounding box center [37, 77] width 21 height 12
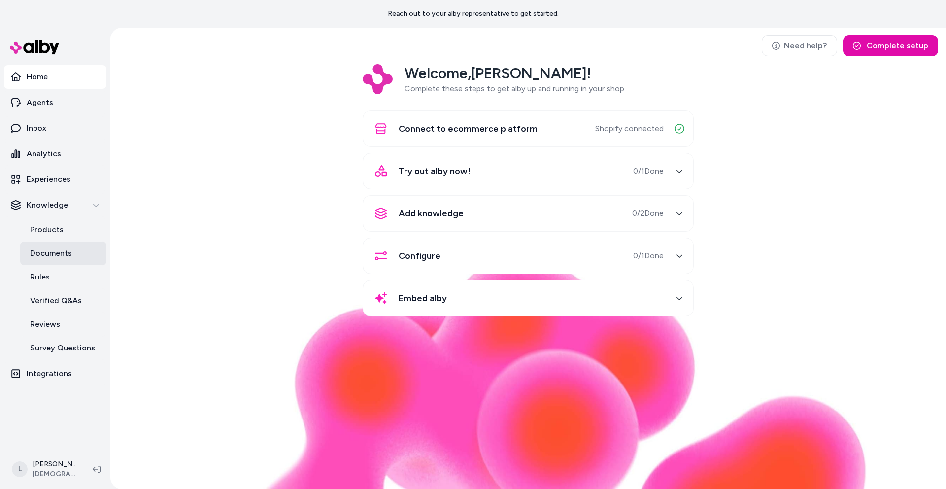
click at [48, 255] on p "Documents" at bounding box center [51, 253] width 42 height 12
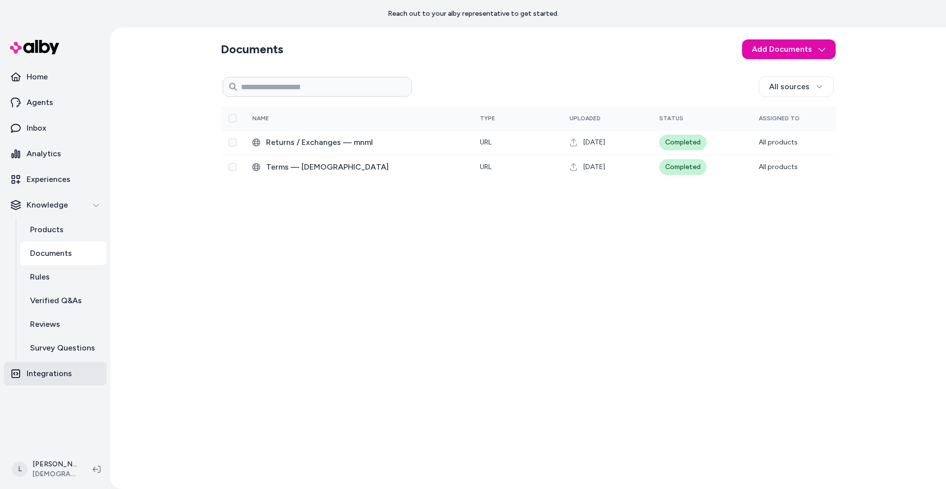
click at [48, 373] on p "Integrations" at bounding box center [49, 373] width 45 height 12
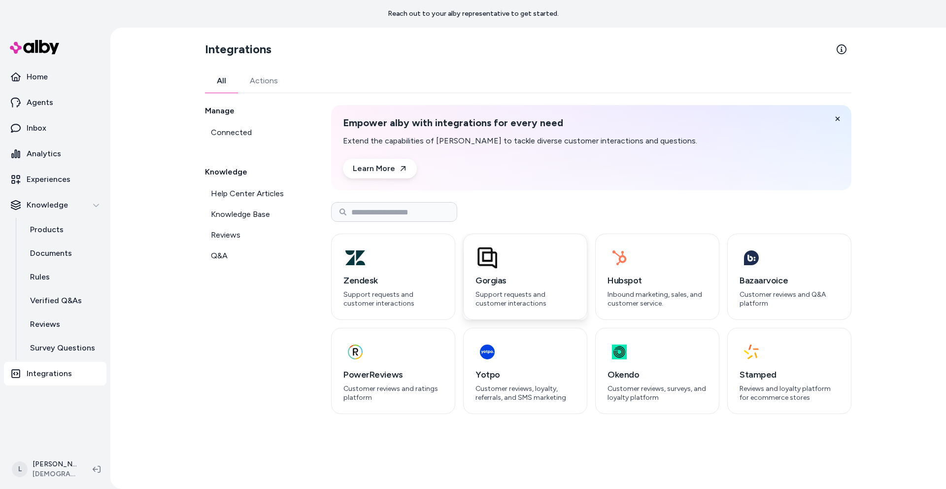
click at [521, 293] on p "Support requests and customer interactions" at bounding box center [524, 298] width 99 height 17
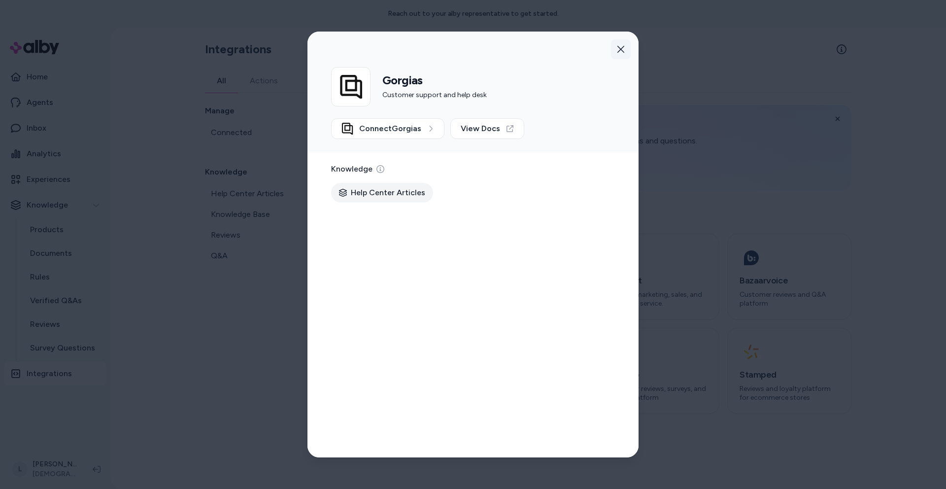
click at [624, 48] on icon "button" at bounding box center [621, 49] width 8 height 8
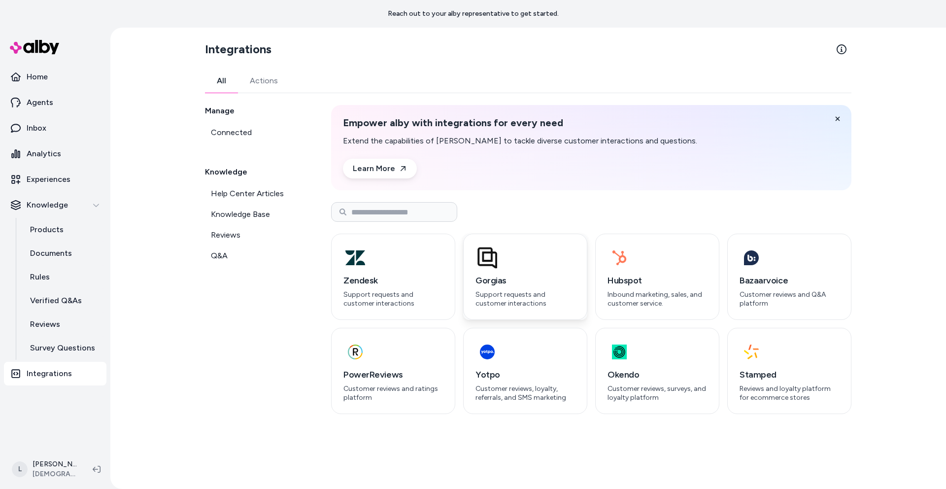
click at [509, 292] on p "Support requests and customer interactions" at bounding box center [524, 298] width 99 height 17
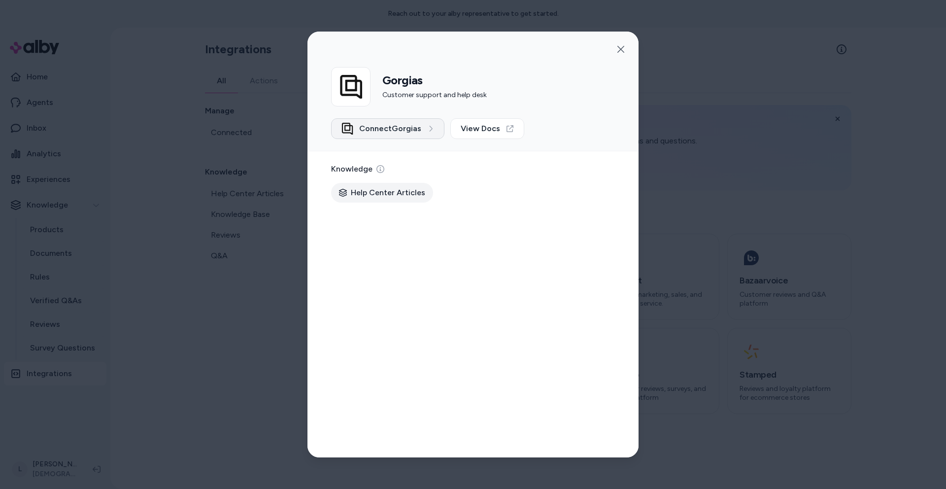
click at [421, 126] on button "Connect Gorgias" at bounding box center [387, 128] width 113 height 21
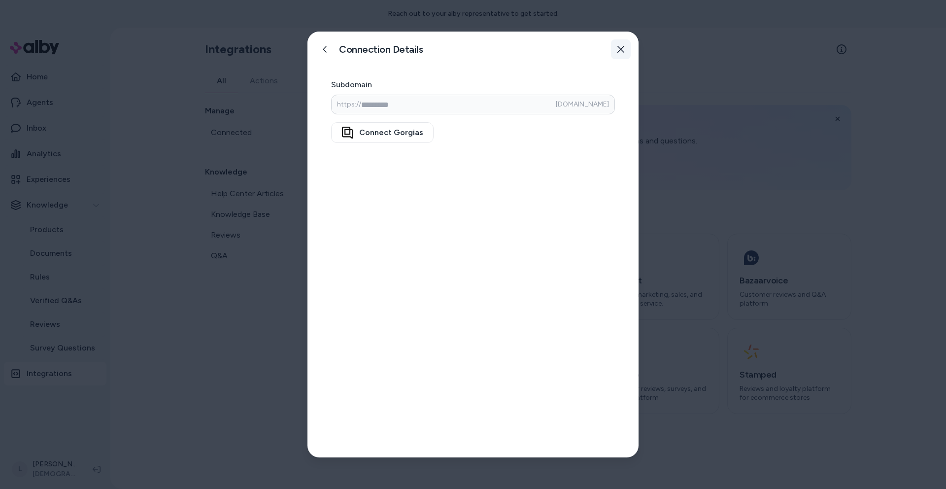
click at [623, 52] on icon "button" at bounding box center [621, 49] width 8 height 8
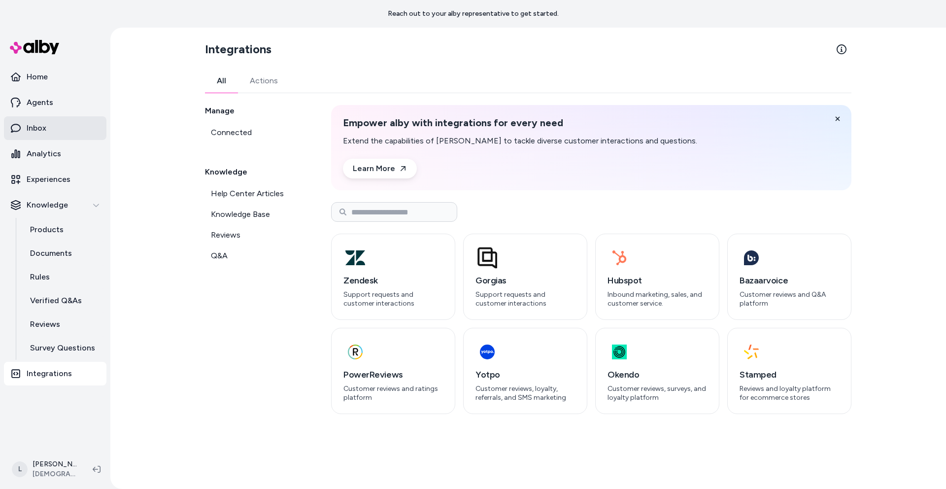
click at [50, 126] on link "Inbox" at bounding box center [55, 128] width 102 height 24
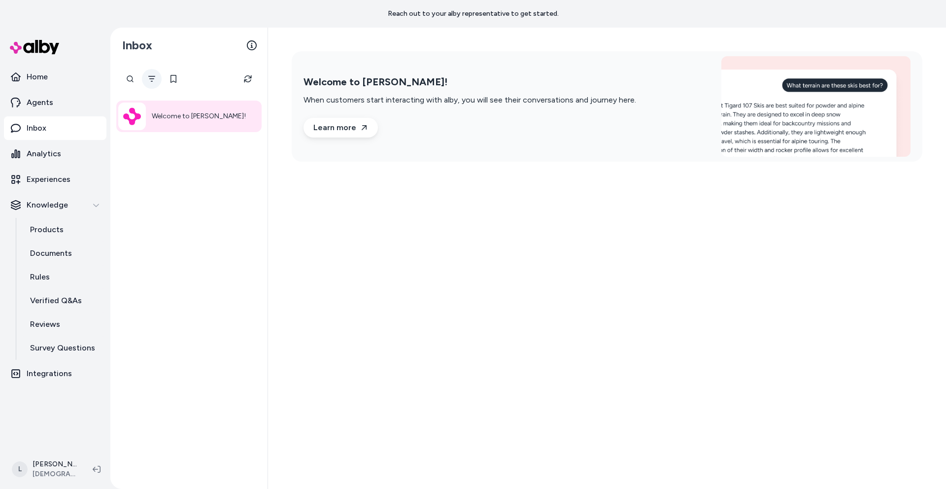
click at [155, 85] on button "Filter" at bounding box center [152, 79] width 20 height 20
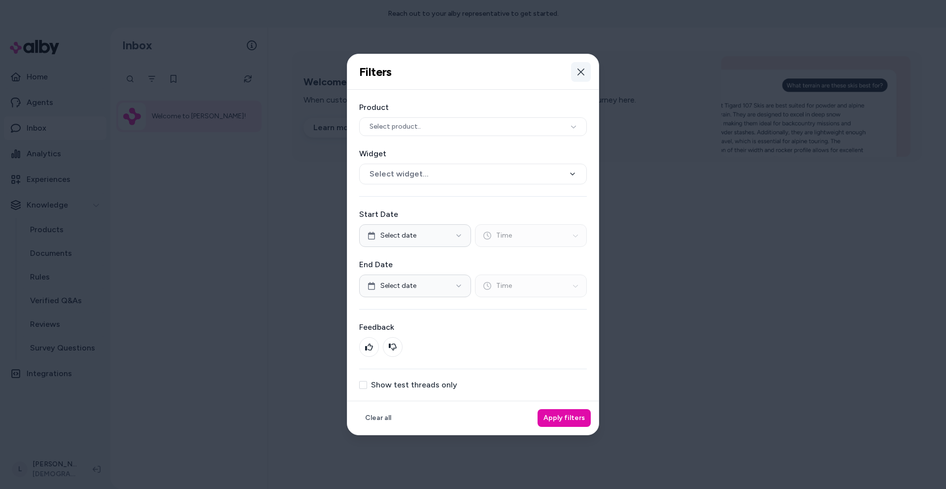
click at [578, 76] on button "Close" at bounding box center [581, 72] width 20 height 20
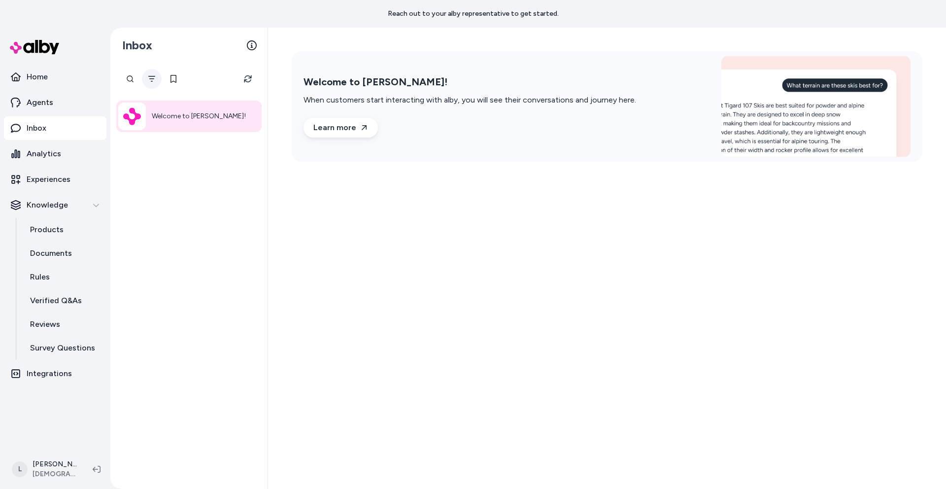
click at [148, 83] on button "Filter" at bounding box center [152, 79] width 20 height 20
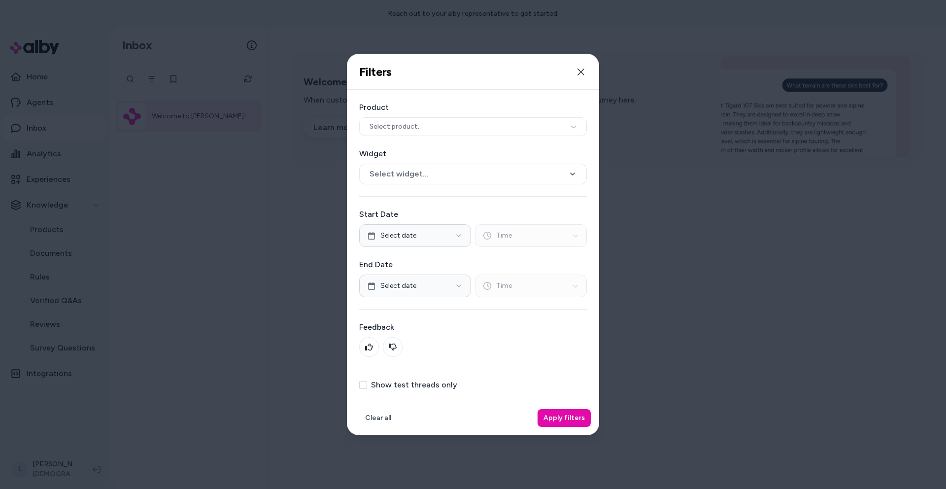
click at [364, 383] on button "Show test threads only" at bounding box center [363, 385] width 8 height 8
click at [567, 417] on button "Apply filters" at bounding box center [563, 418] width 53 height 18
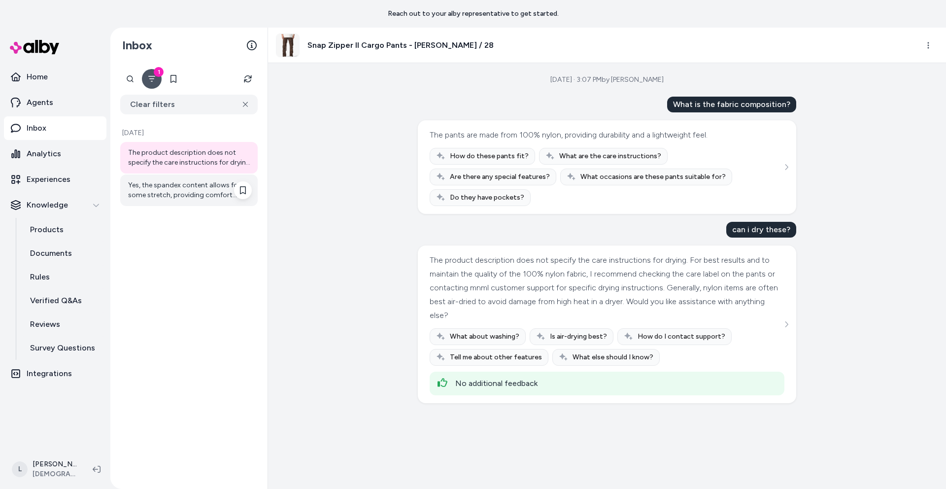
click at [208, 201] on div "Yes, the spandex content allows for some stretch, providing comfort without los…" at bounding box center [188, 190] width 137 height 32
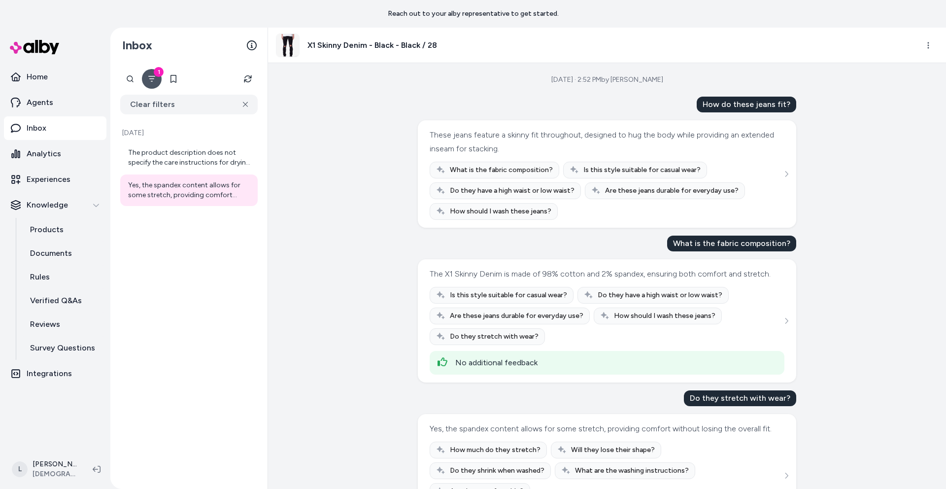
click at [772, 164] on div "What is the fabric composition? Is this style suitable for casual wear? Do they…" at bounding box center [607, 191] width 355 height 58
click at [786, 175] on icon "See more" at bounding box center [786, 173] width 7 height 7
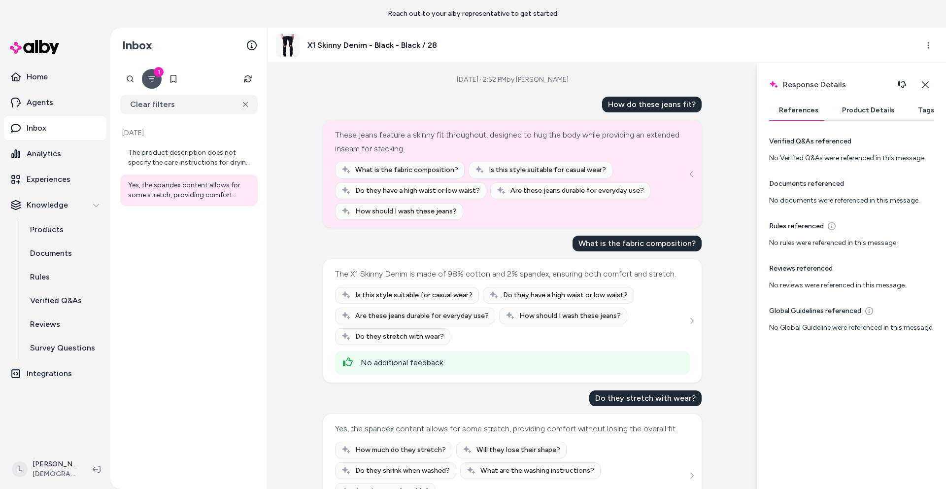
click at [855, 109] on button "Product Details" at bounding box center [868, 110] width 72 height 20
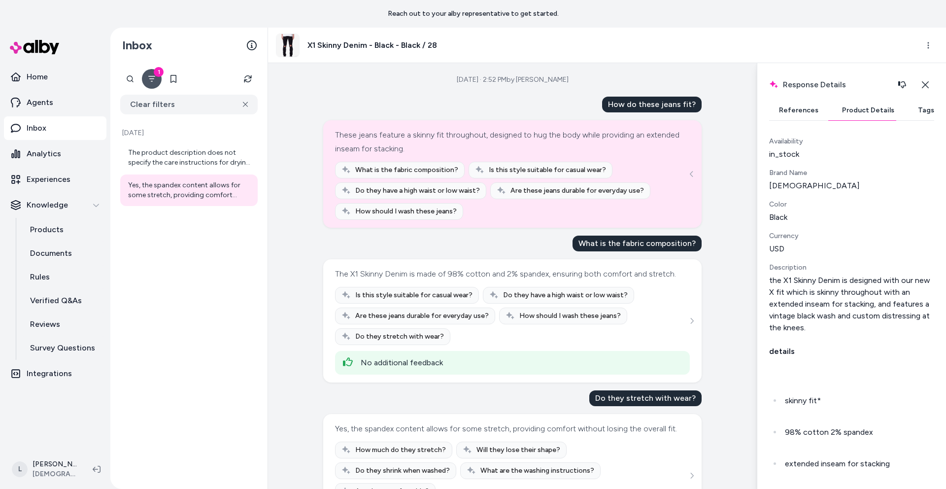
click at [807, 115] on button "References" at bounding box center [798, 110] width 59 height 20
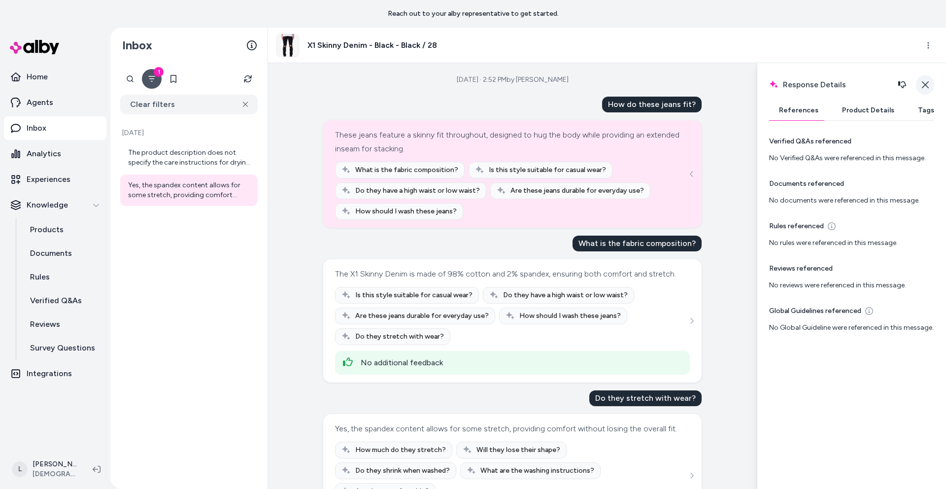
click at [927, 89] on button "Close" at bounding box center [925, 85] width 18 height 20
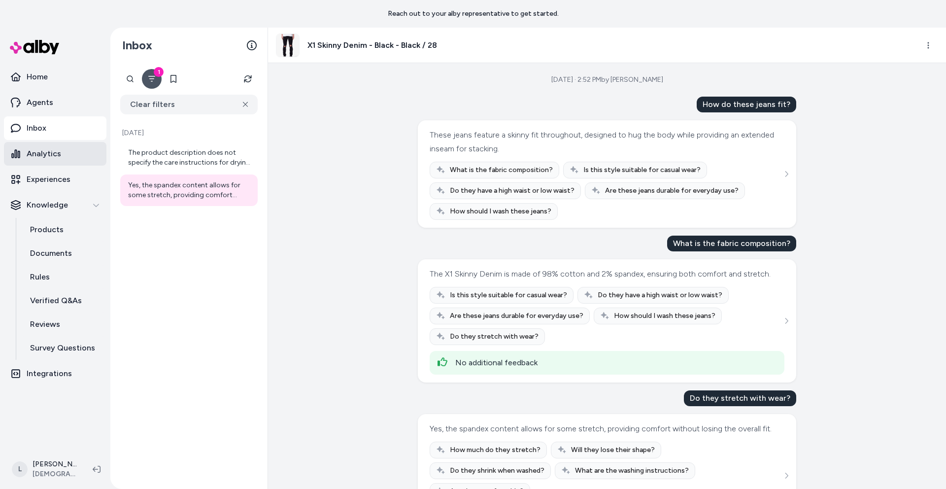
click at [59, 151] on p "Analytics" at bounding box center [44, 154] width 34 height 12
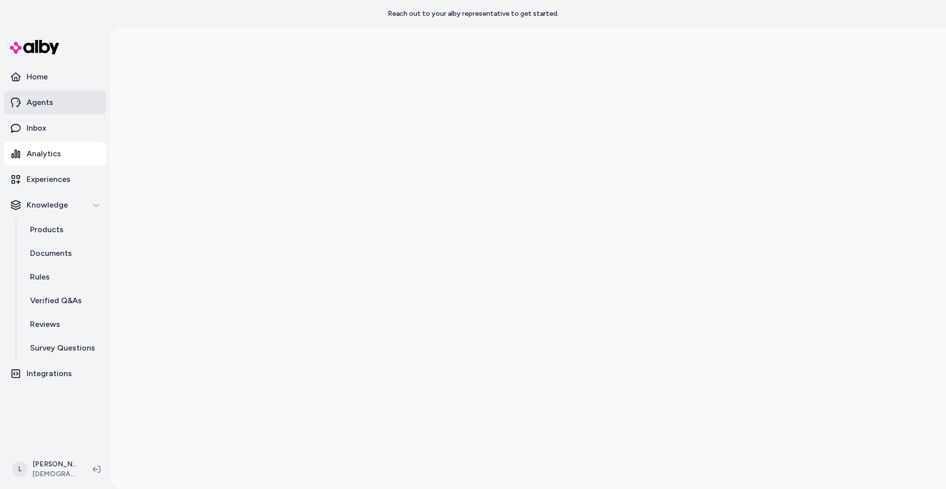
click at [42, 104] on p "Agents" at bounding box center [40, 103] width 27 height 12
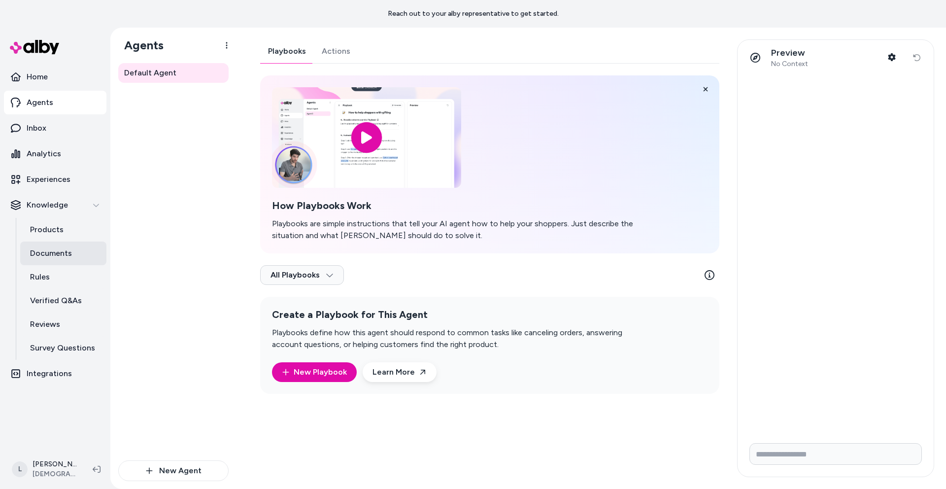
click at [48, 246] on link "Documents" at bounding box center [63, 253] width 86 height 24
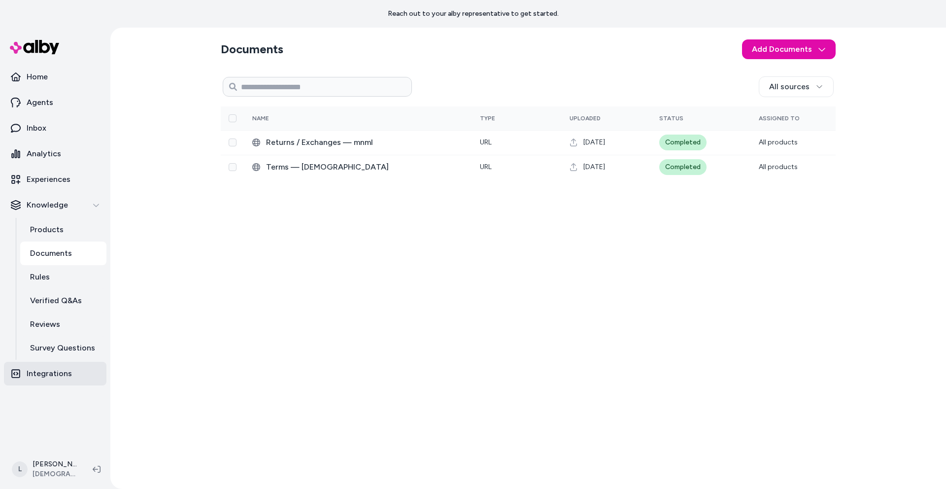
click at [55, 374] on p "Integrations" at bounding box center [49, 373] width 45 height 12
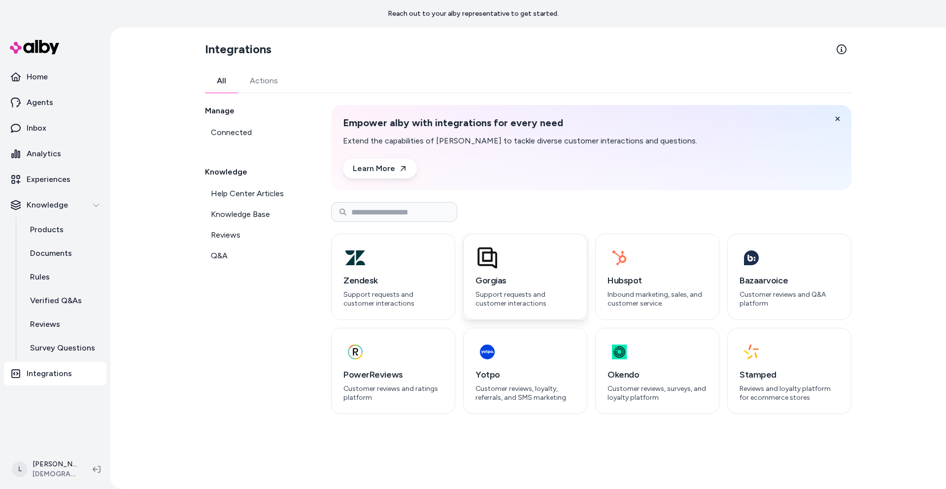
click at [521, 293] on p "Support requests and customer interactions" at bounding box center [524, 298] width 99 height 17
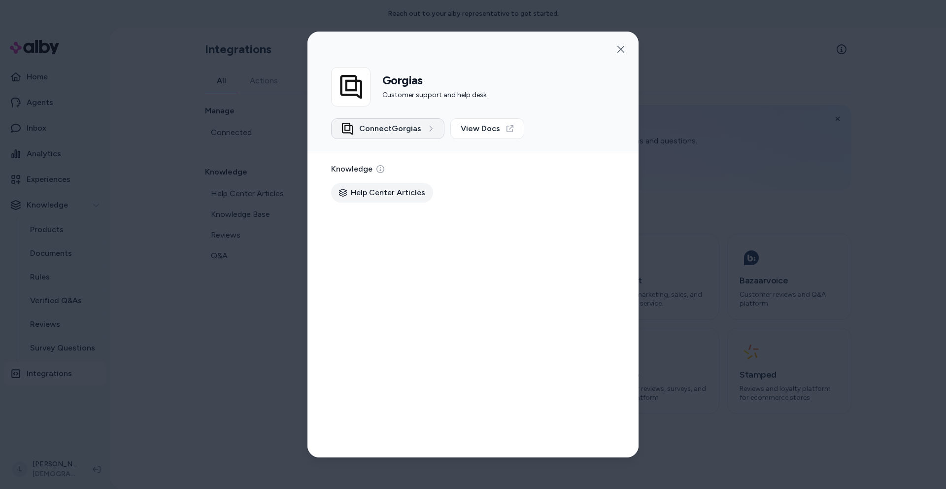
click at [403, 124] on span "Connect Gorgias" at bounding box center [390, 129] width 62 height 12
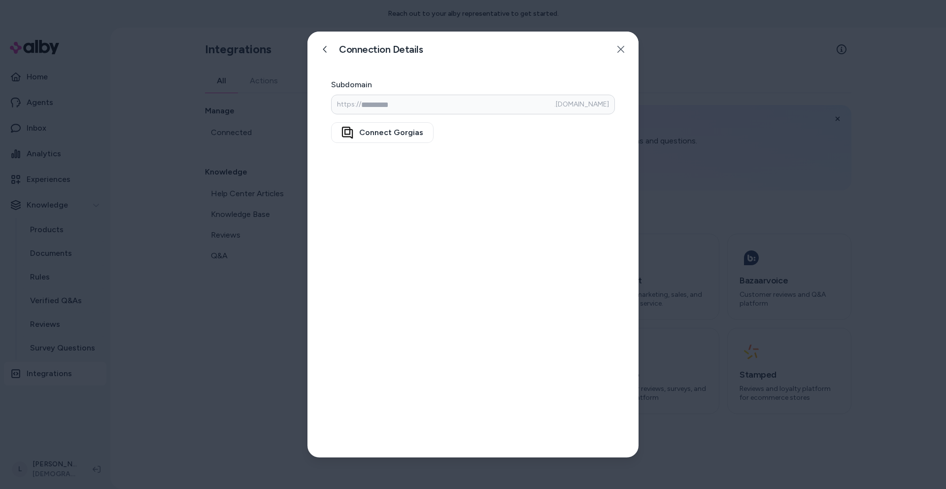
click at [682, 88] on div at bounding box center [473, 244] width 946 height 489
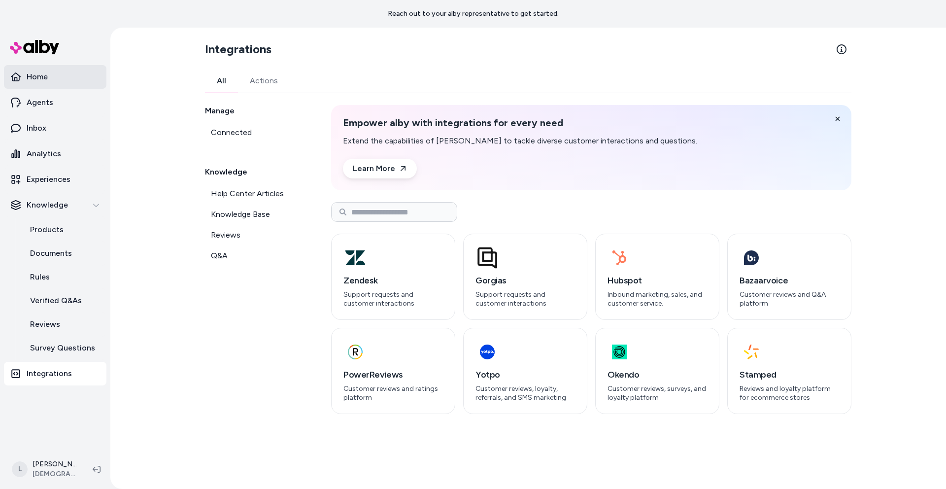
click at [42, 66] on link "Home" at bounding box center [55, 77] width 102 height 24
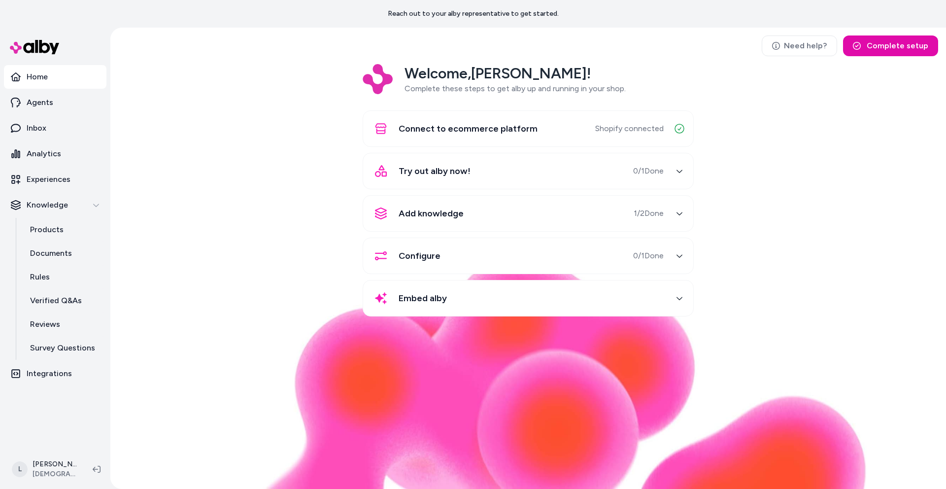
click at [483, 212] on div "Add knowledge 1 / 2 Done" at bounding box center [516, 213] width 295 height 24
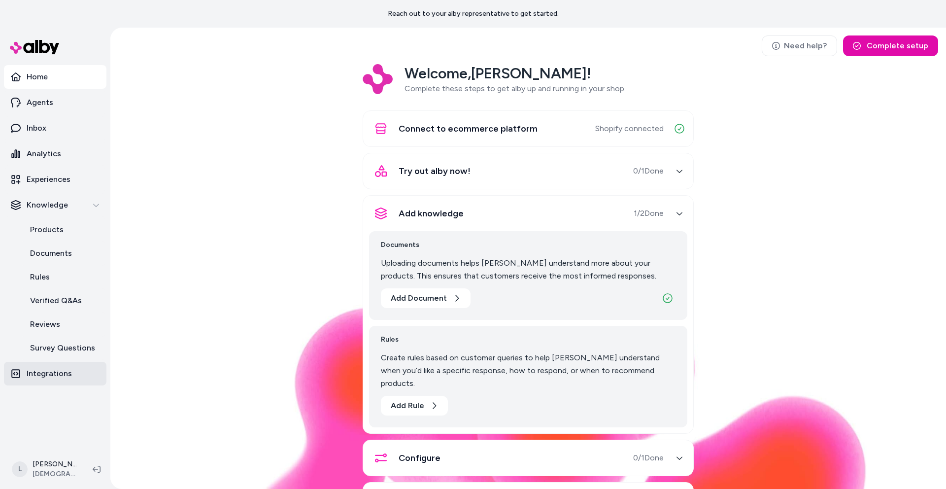
click at [52, 371] on p "Integrations" at bounding box center [49, 373] width 45 height 12
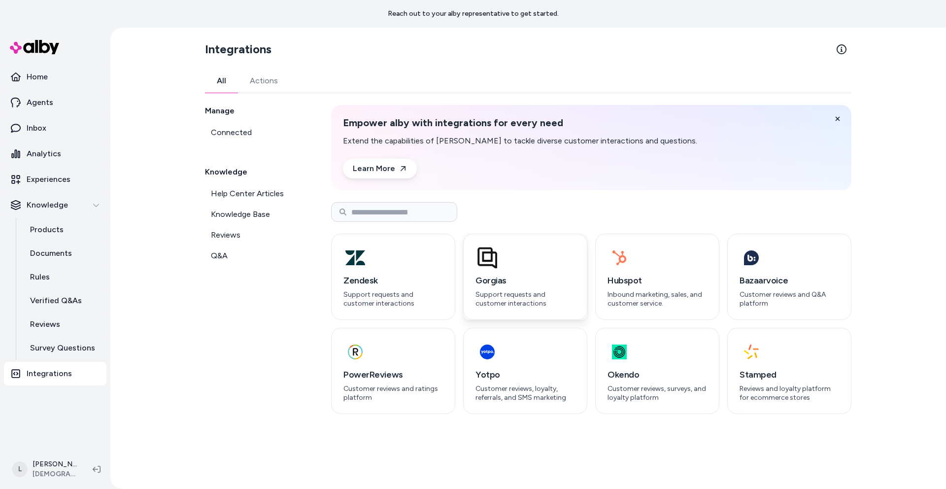
click at [501, 267] on div "button" at bounding box center [524, 258] width 99 height 24
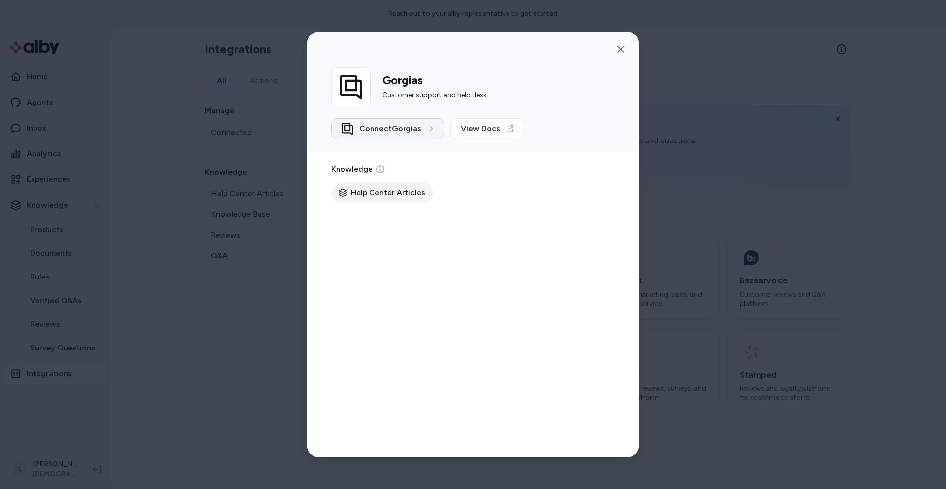
click at [429, 135] on button "Connect Gorgias" at bounding box center [387, 128] width 113 height 21
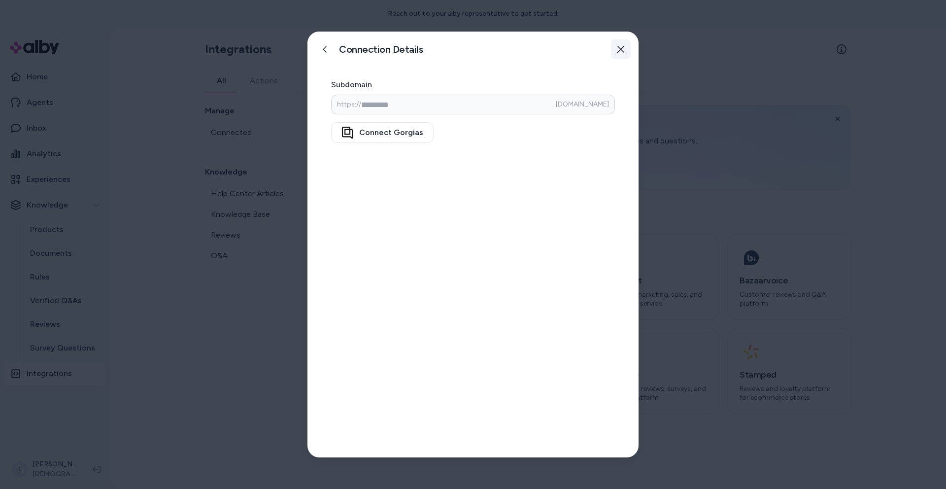
click at [621, 49] on icon "button" at bounding box center [620, 49] width 7 height 7
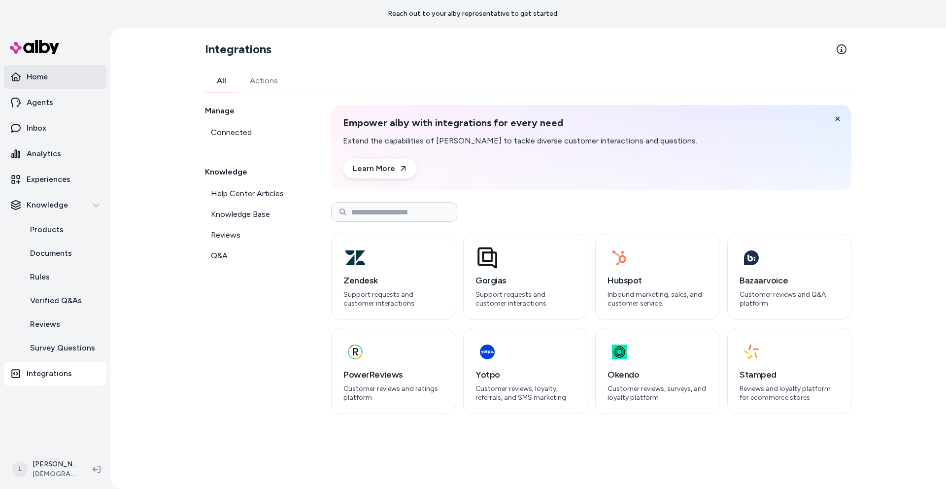
click at [55, 72] on link "Home" at bounding box center [55, 77] width 102 height 24
